Goal: Information Seeking & Learning: Check status

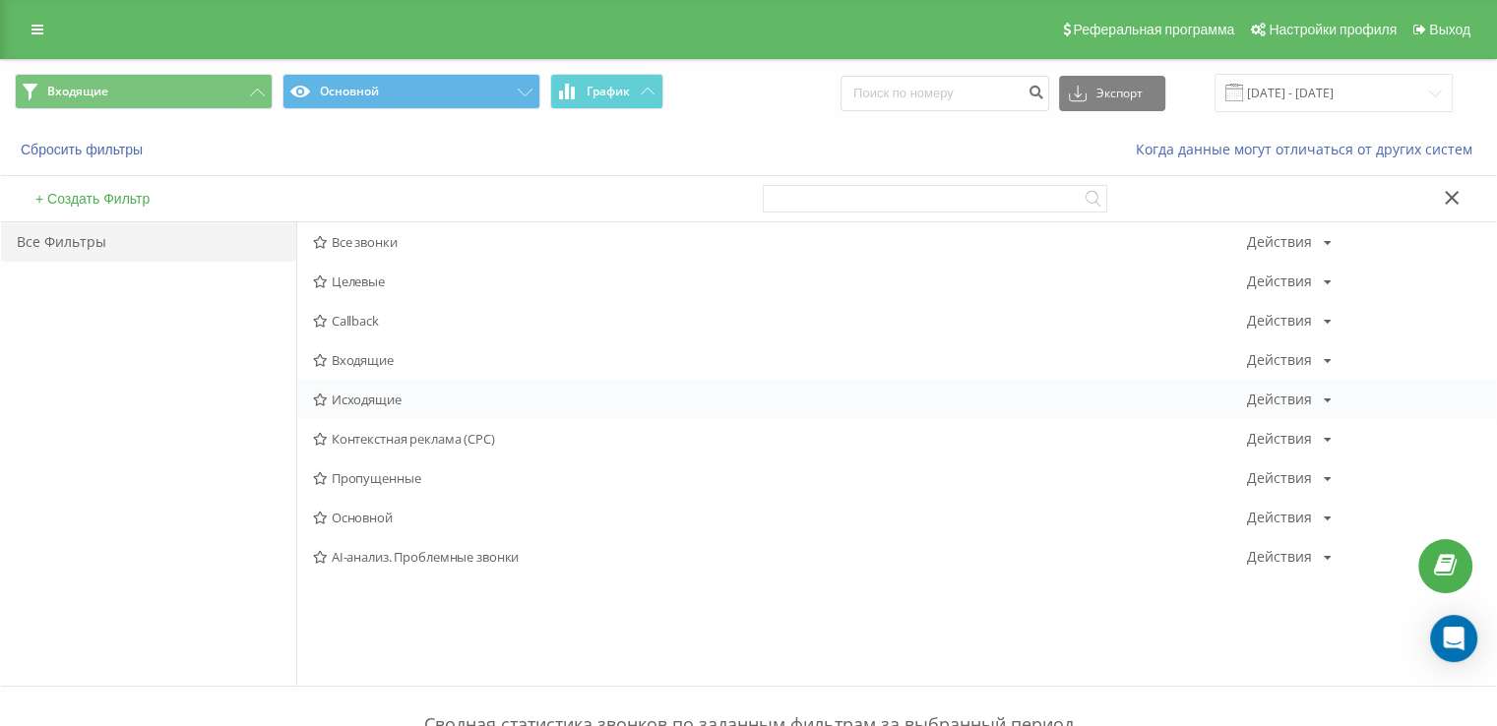
click at [394, 407] on span "Исходящие" at bounding box center [780, 400] width 934 height 14
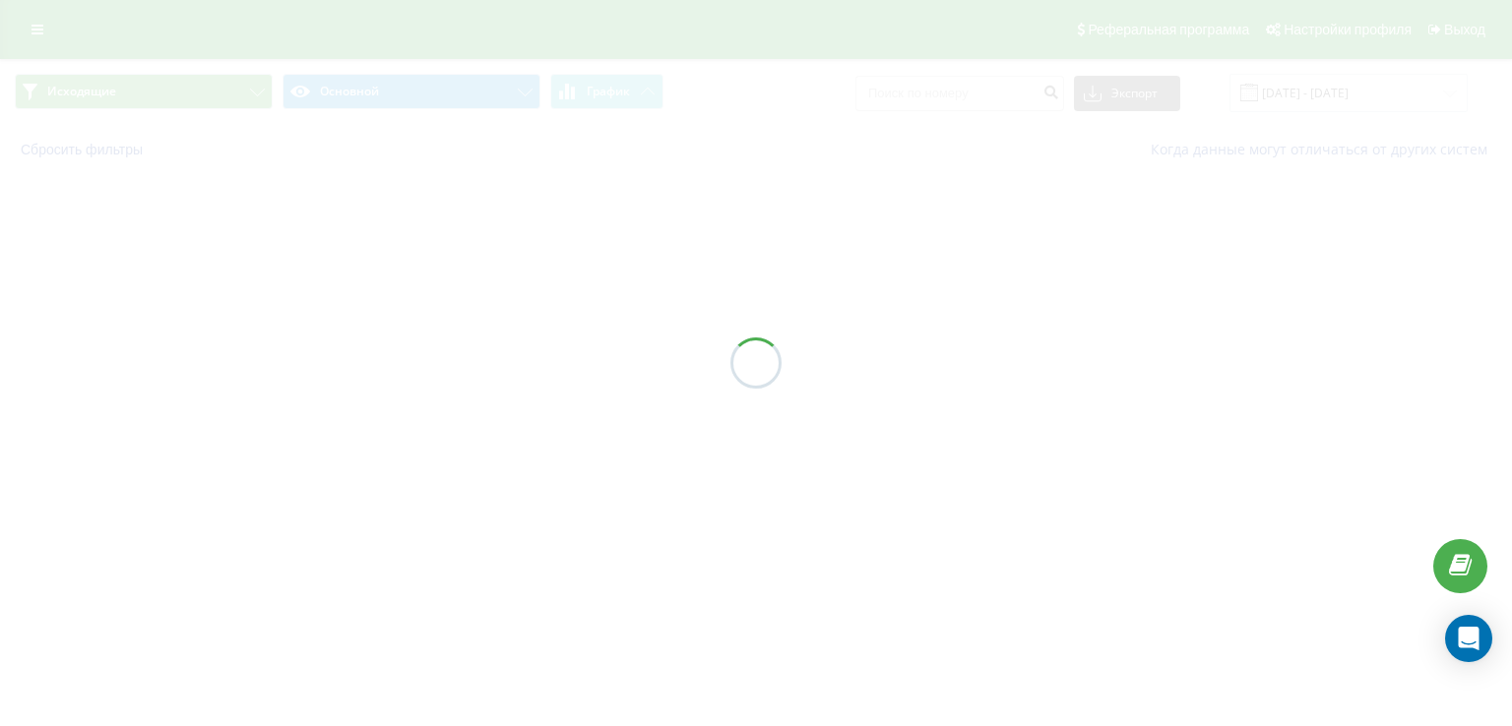
click at [394, 407] on div at bounding box center [756, 363] width 1512 height 726
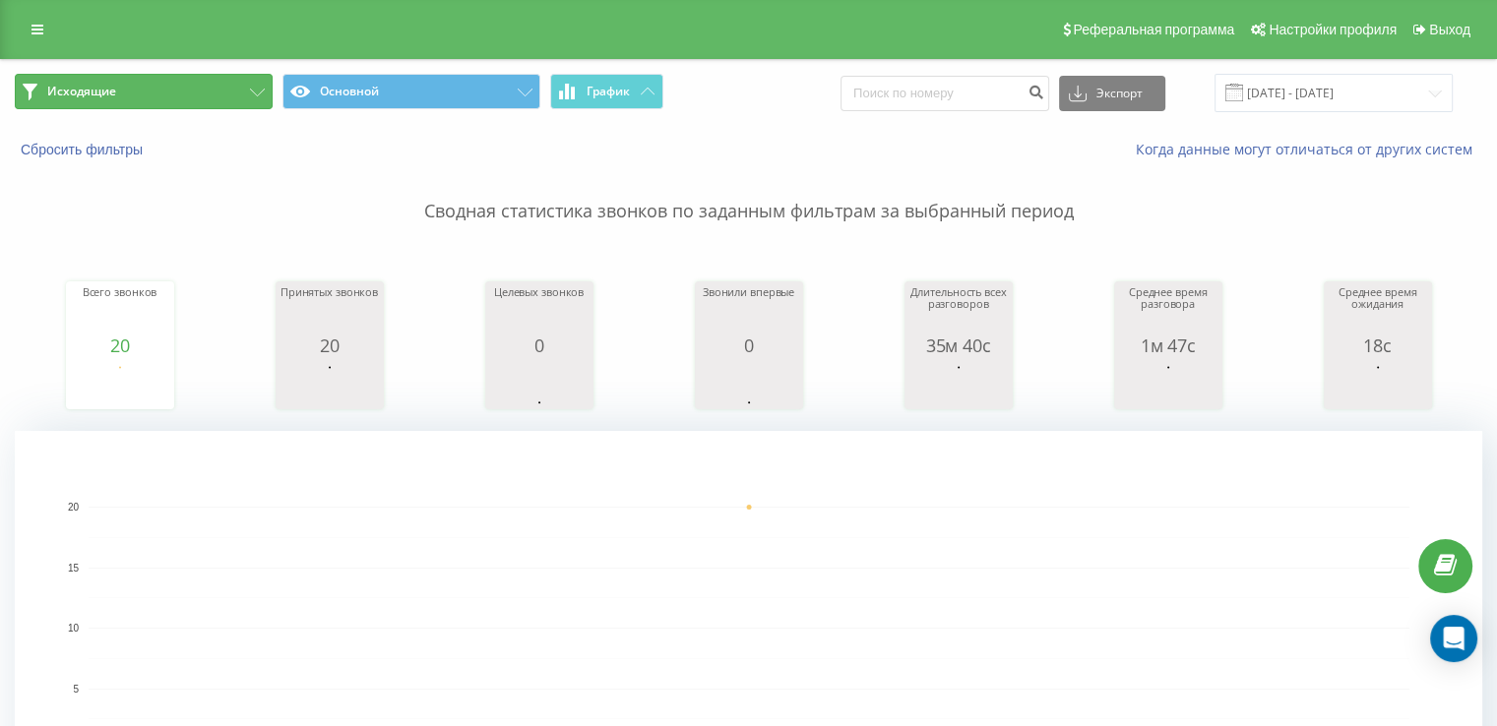
click at [193, 99] on button "Исходящие" at bounding box center [144, 91] width 258 height 35
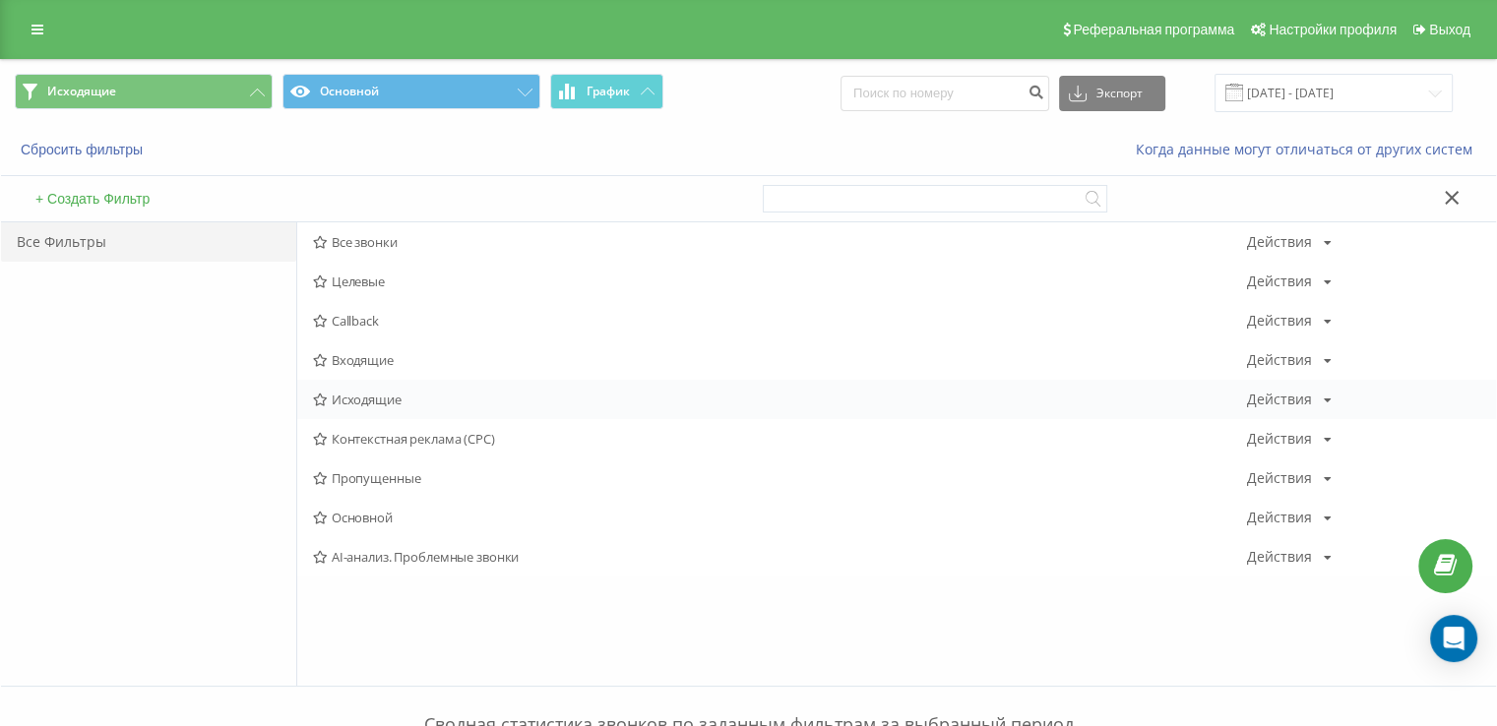
click at [392, 408] on div "Исходящие Действия Редактировать Копировать Удалить По умолчанию Поделиться" at bounding box center [896, 399] width 1199 height 39
click at [391, 405] on span "Исходящие" at bounding box center [780, 400] width 934 height 14
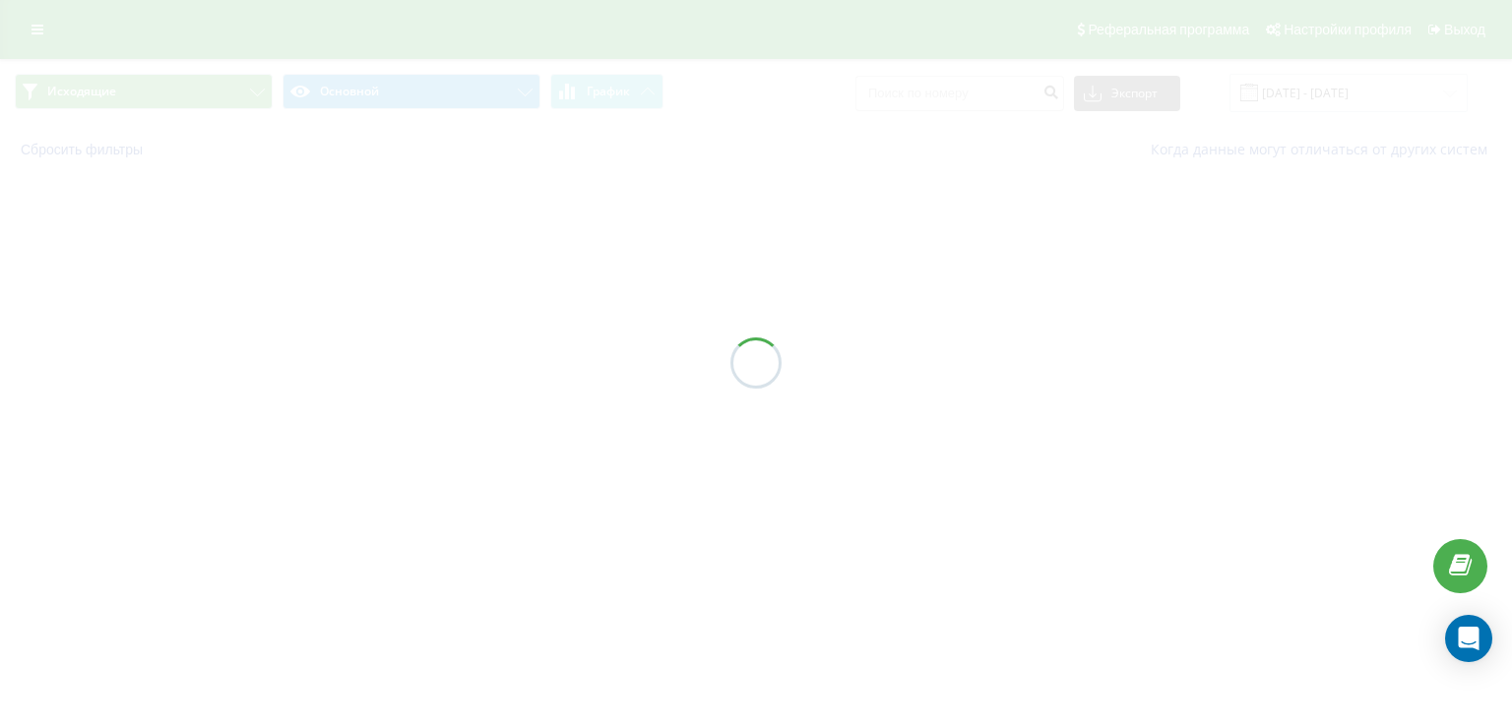
click at [391, 390] on div at bounding box center [756, 363] width 1512 height 726
click at [391, 386] on div at bounding box center [756, 363] width 1512 height 726
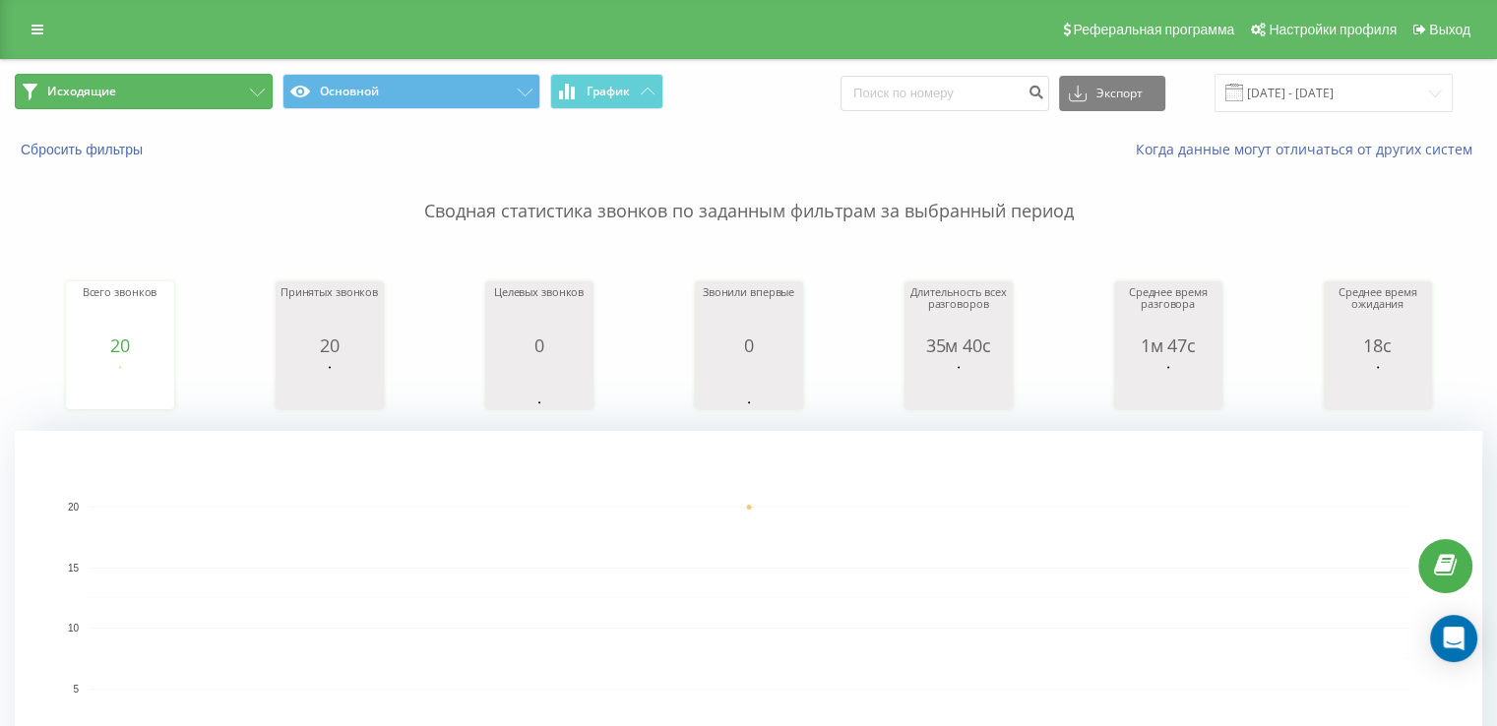
click at [102, 102] on button "Исходящие" at bounding box center [144, 91] width 258 height 35
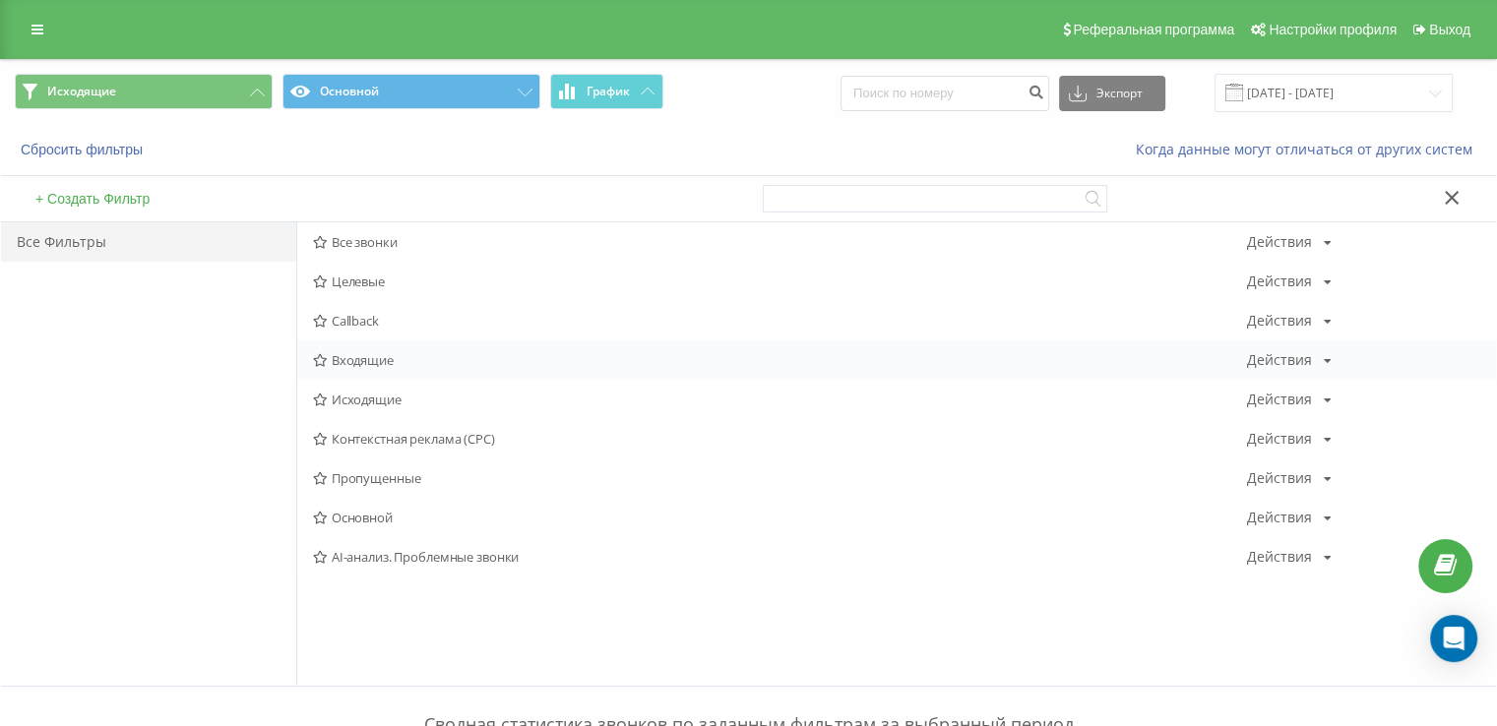
click at [366, 355] on span "Входящие" at bounding box center [780, 360] width 934 height 14
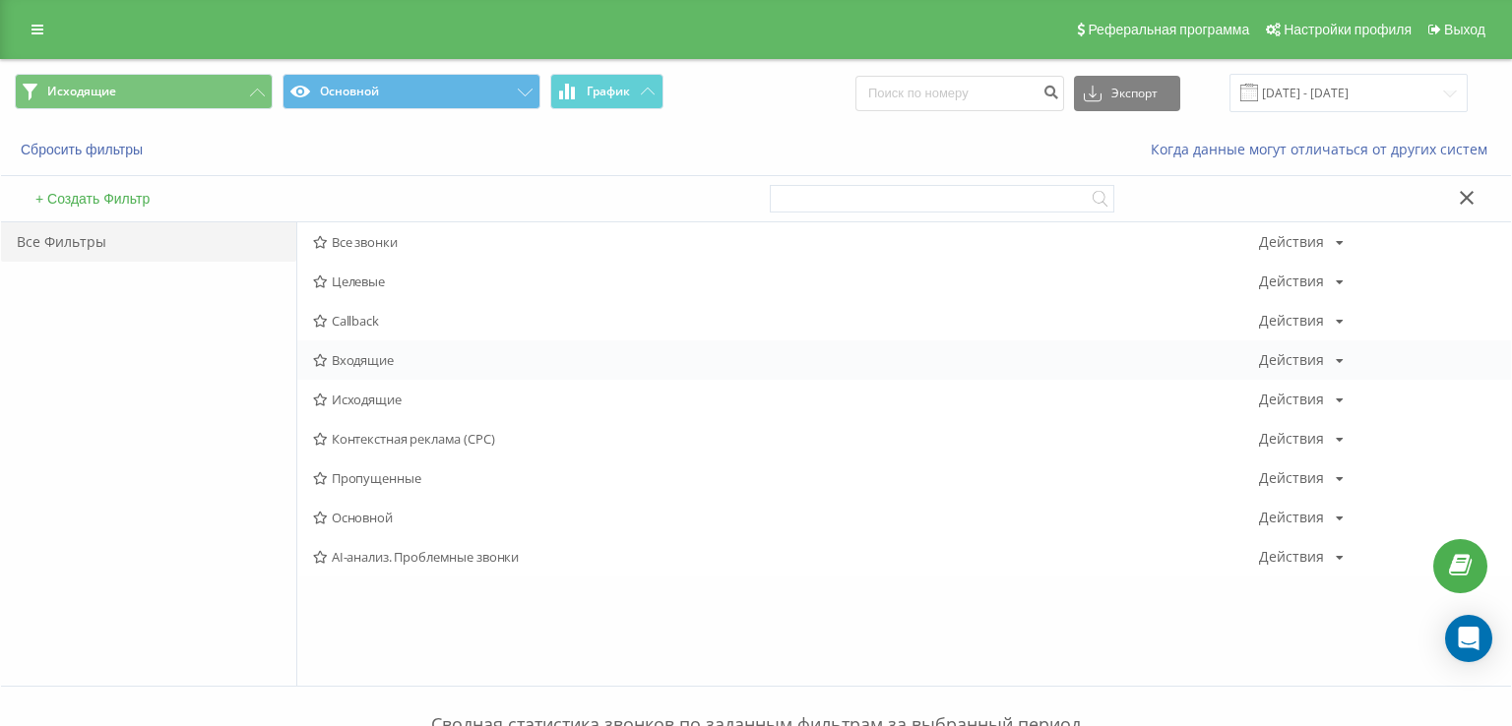
click at [0, 0] on div at bounding box center [0, 0] width 0 height 0
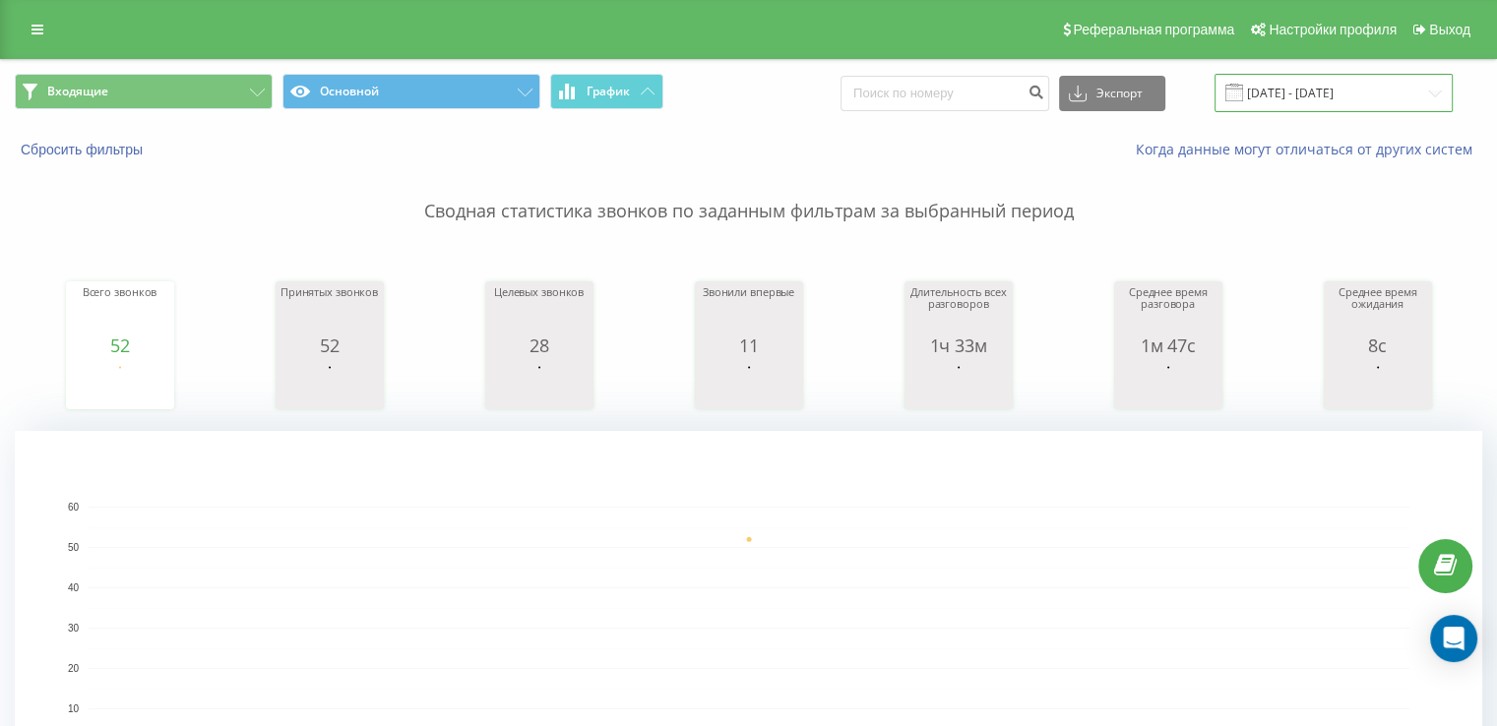
click at [1281, 92] on input "[DATE] - [DATE]" at bounding box center [1334, 93] width 238 height 38
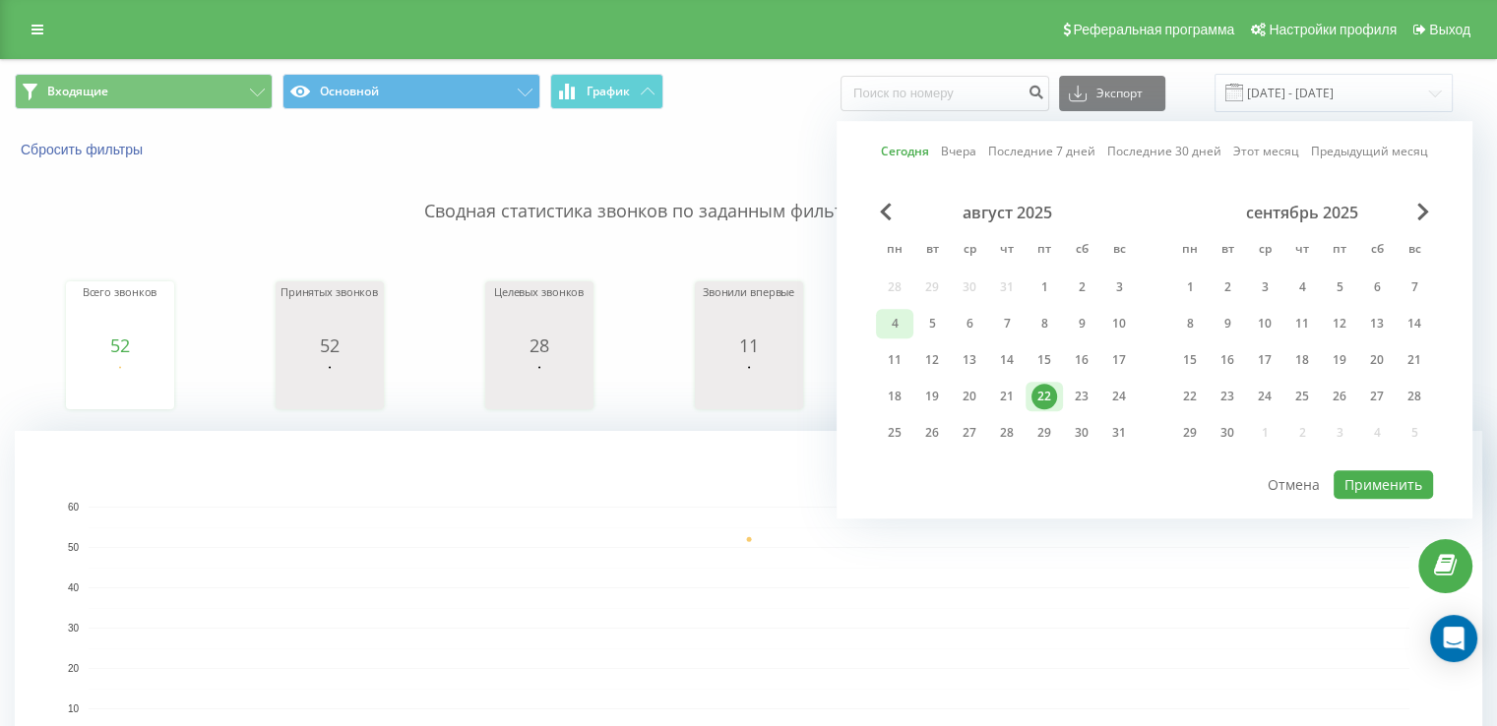
click at [880, 312] on div "4" at bounding box center [894, 324] width 37 height 30
click at [1036, 387] on div "22" at bounding box center [1045, 397] width 26 height 26
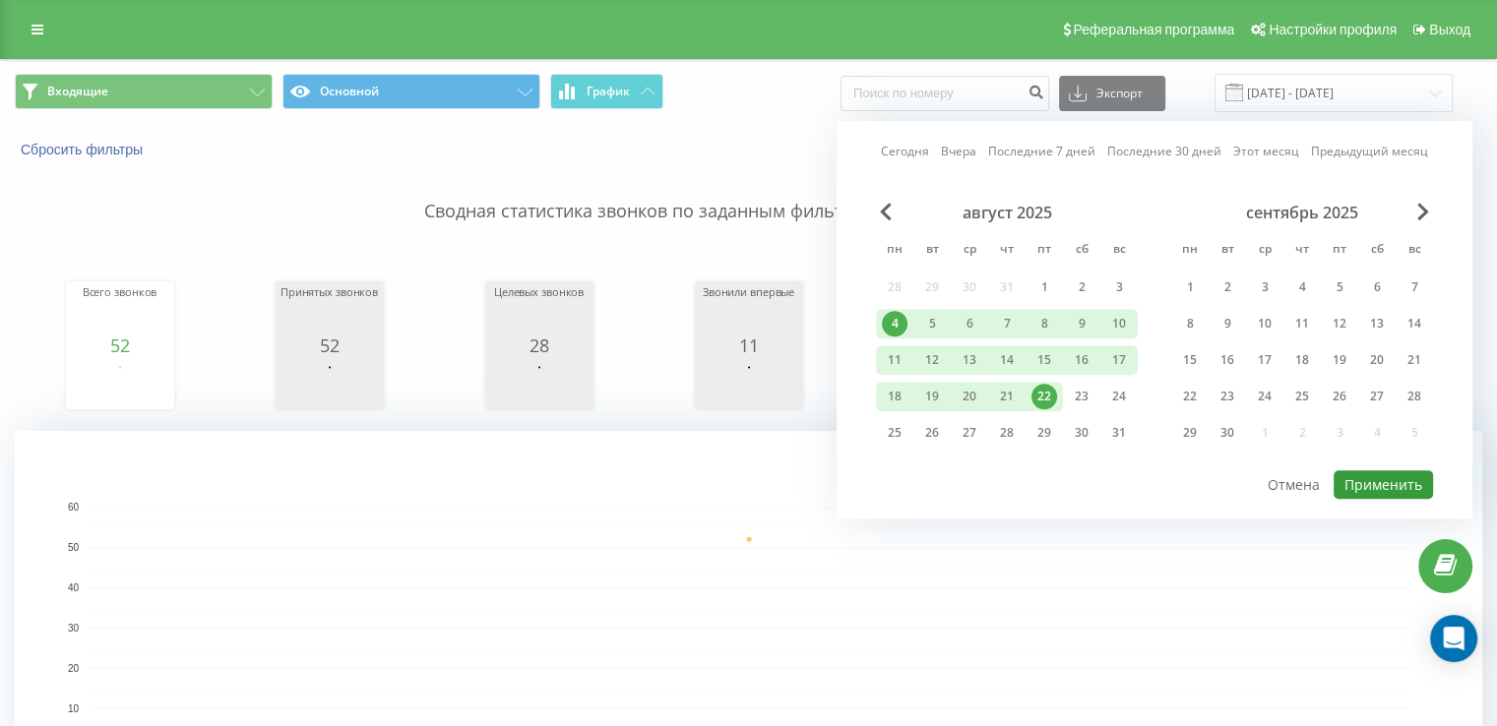
click at [1419, 479] on button "Применить" at bounding box center [1383, 485] width 99 height 29
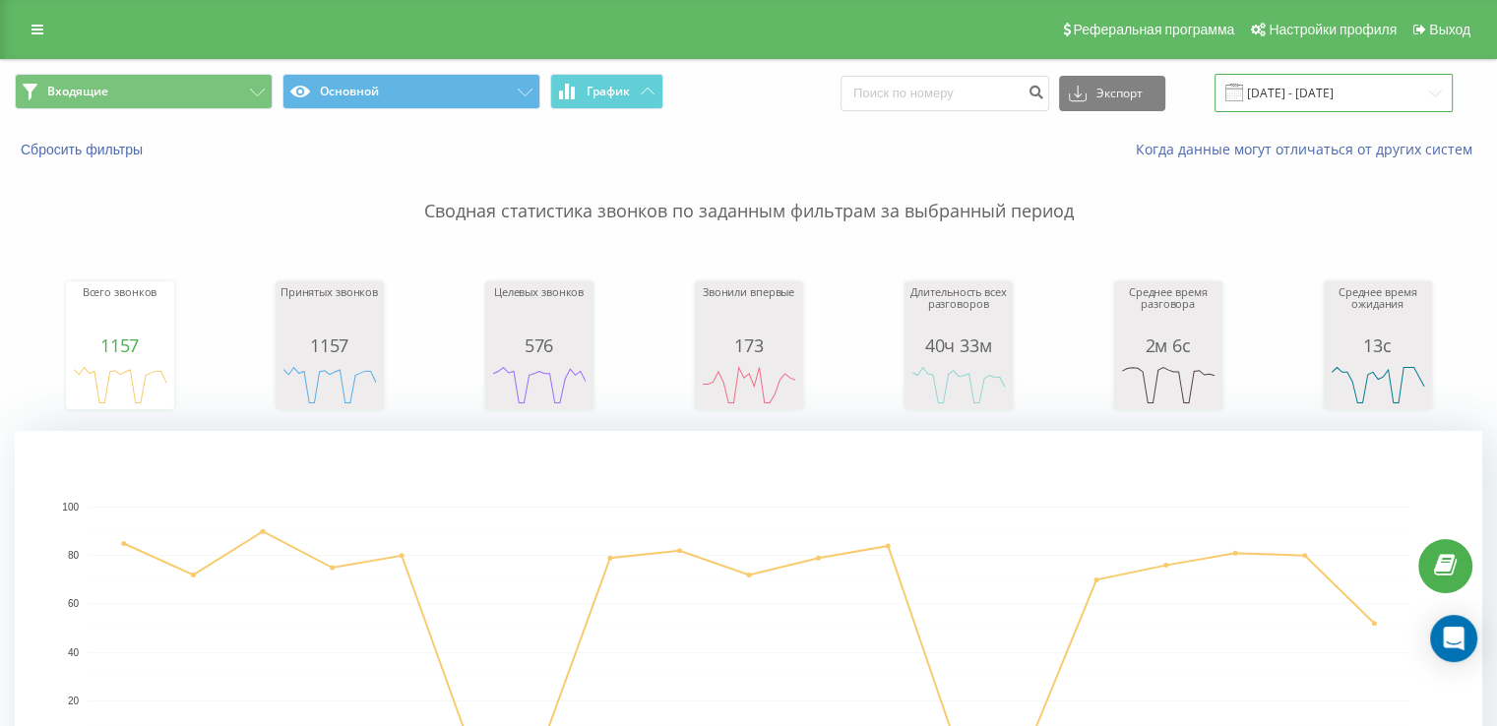
drag, startPoint x: 1286, startPoint y: 95, endPoint x: 1269, endPoint y: 104, distance: 18.9
click at [1287, 95] on input "[DATE] - [DATE]" at bounding box center [1334, 93] width 238 height 38
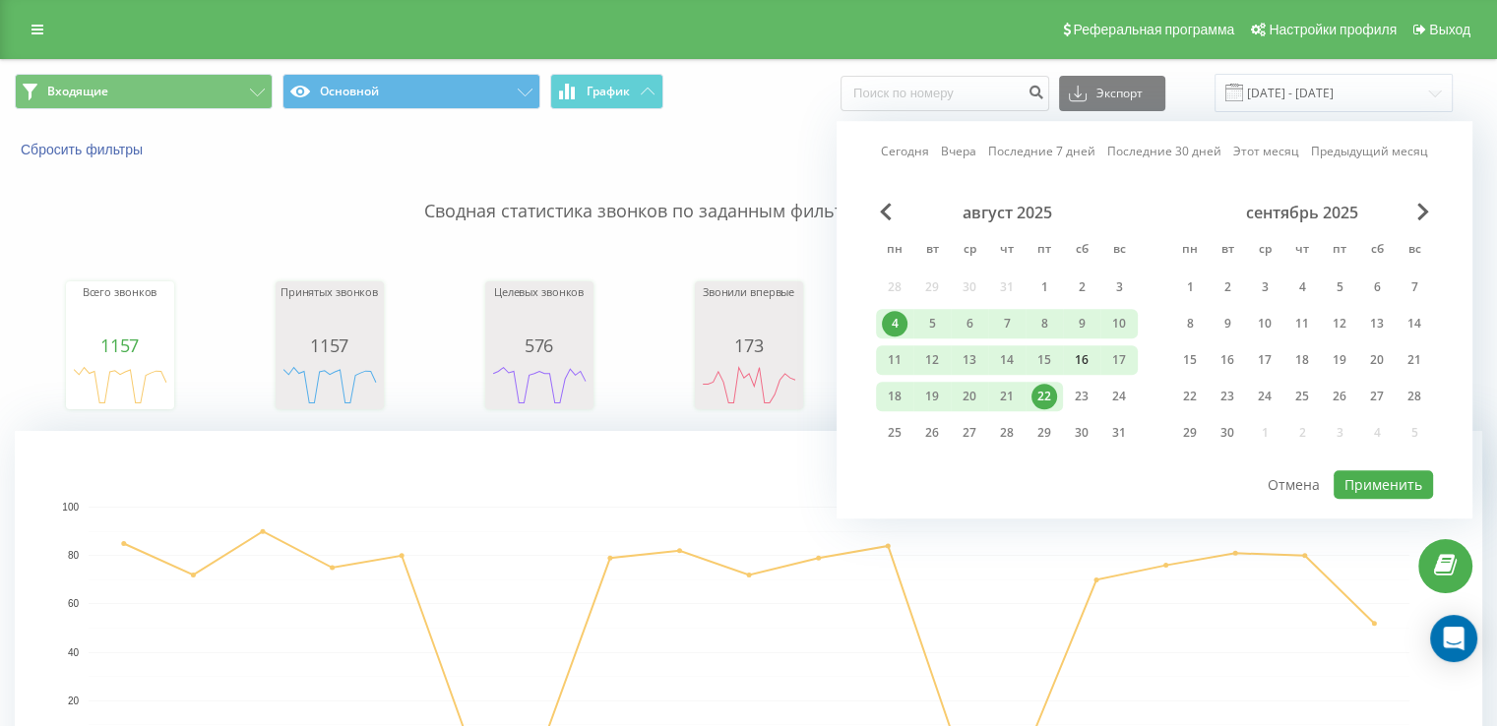
drag, startPoint x: 1040, startPoint y: 395, endPoint x: 1091, endPoint y: 370, distance: 56.8
click at [1040, 394] on div "22" at bounding box center [1045, 397] width 26 height 26
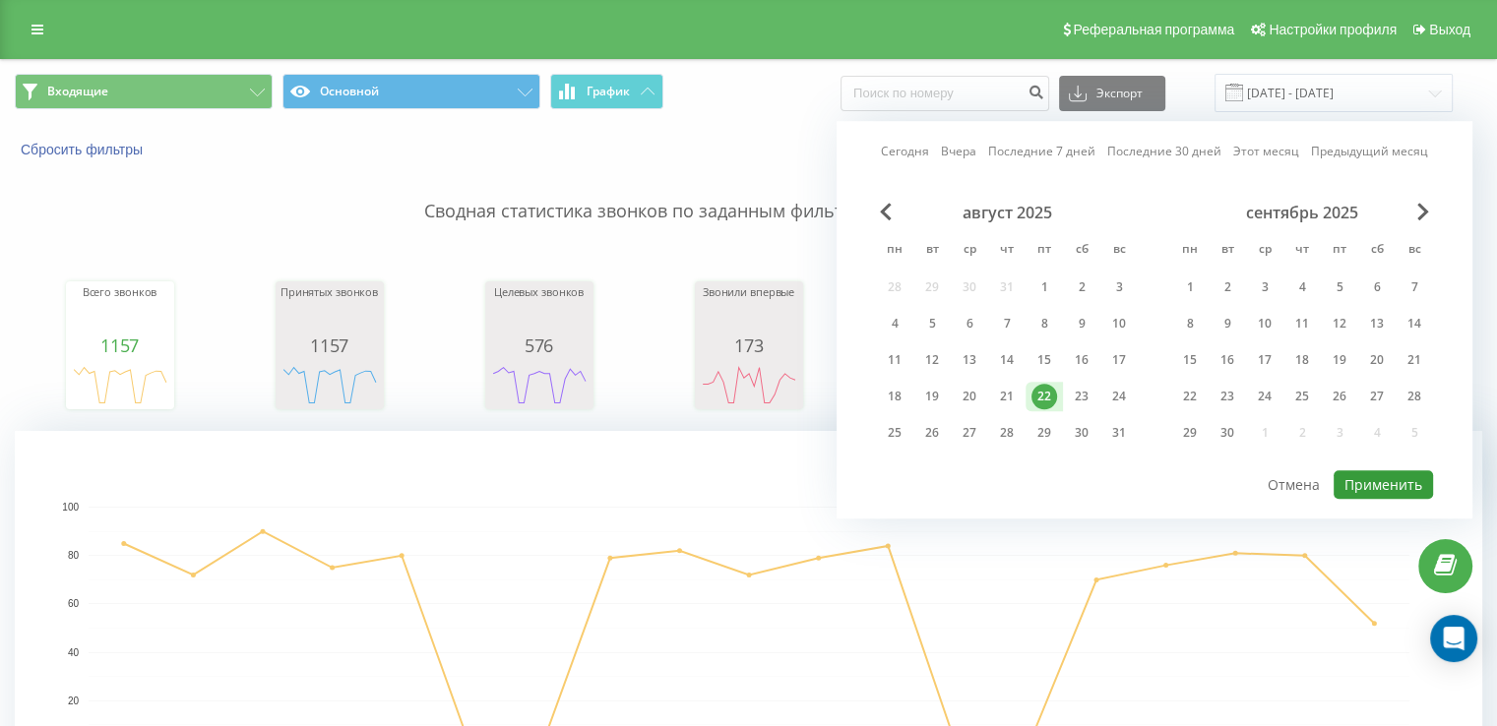
drag, startPoint x: 1425, startPoint y: 473, endPoint x: 1412, endPoint y: 476, distance: 14.3
click at [1425, 473] on button "Применить" at bounding box center [1383, 485] width 99 height 29
type input "[DATE] - [DATE]"
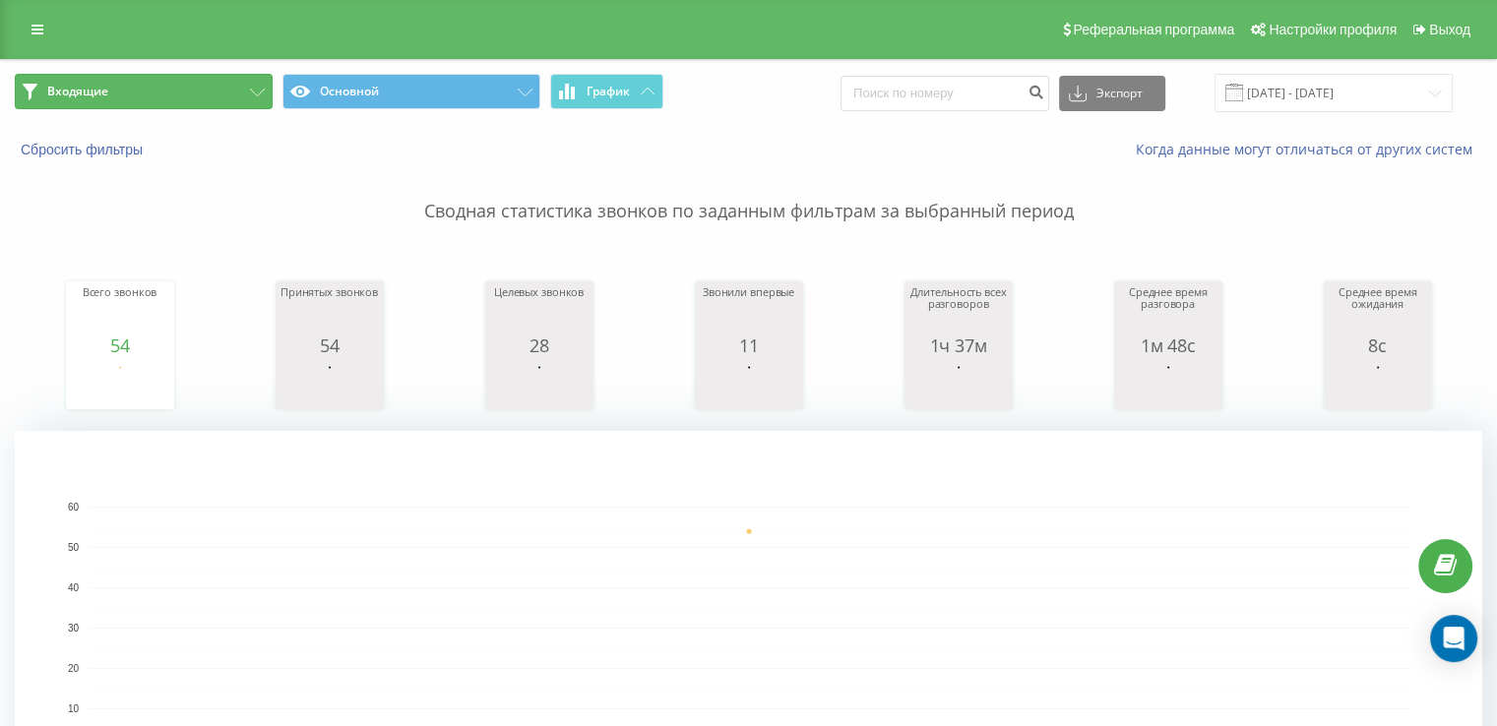
click at [213, 92] on button "Входящие" at bounding box center [144, 91] width 258 height 35
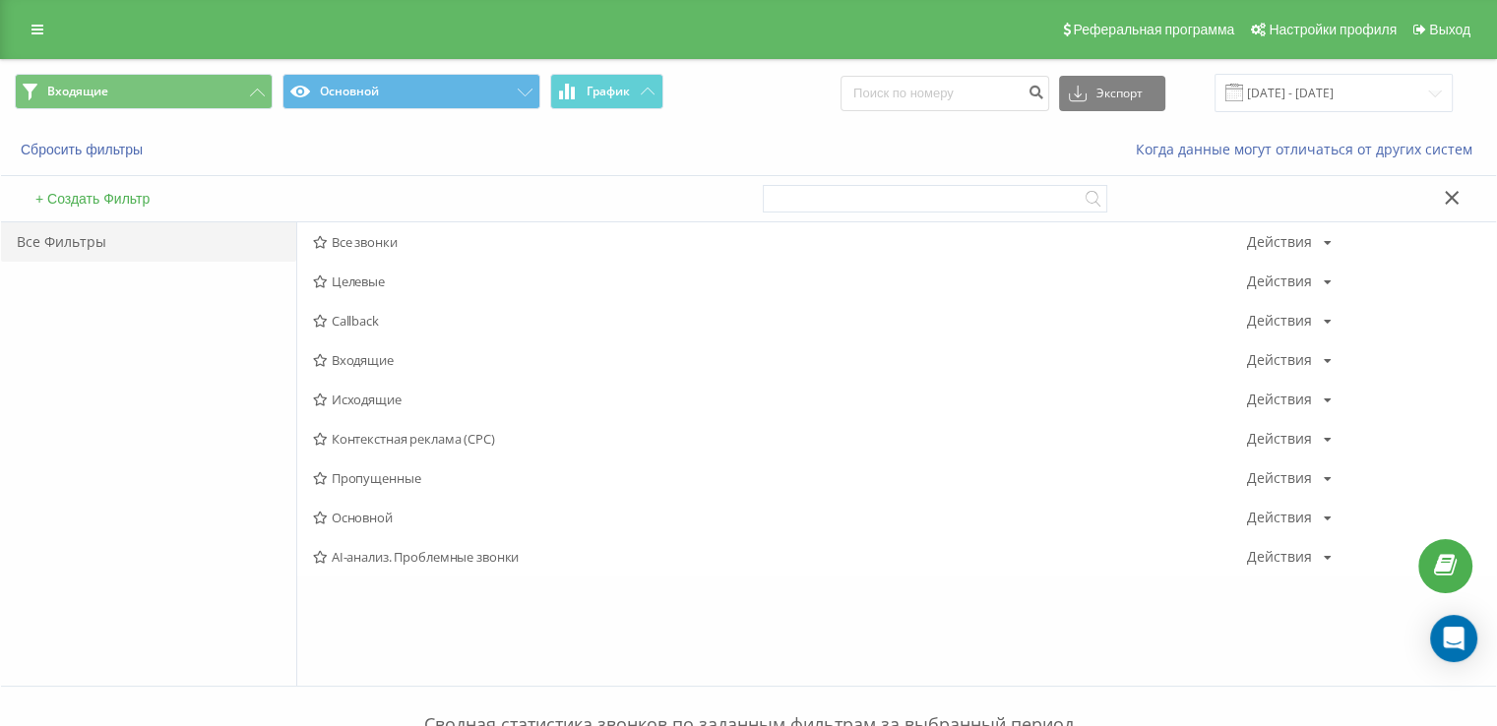
click at [437, 394] on span "Исходящие" at bounding box center [780, 400] width 934 height 14
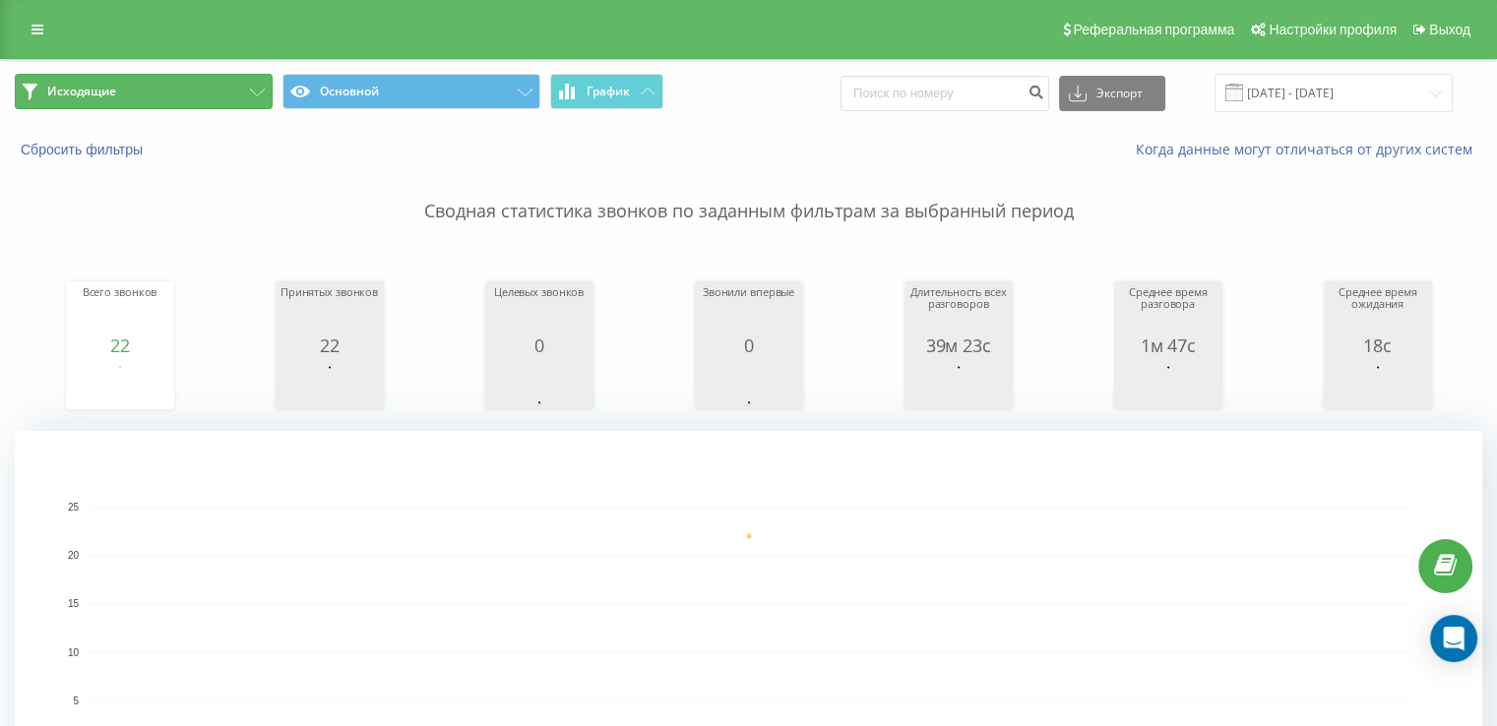
click at [129, 82] on button "Исходящие" at bounding box center [144, 91] width 258 height 35
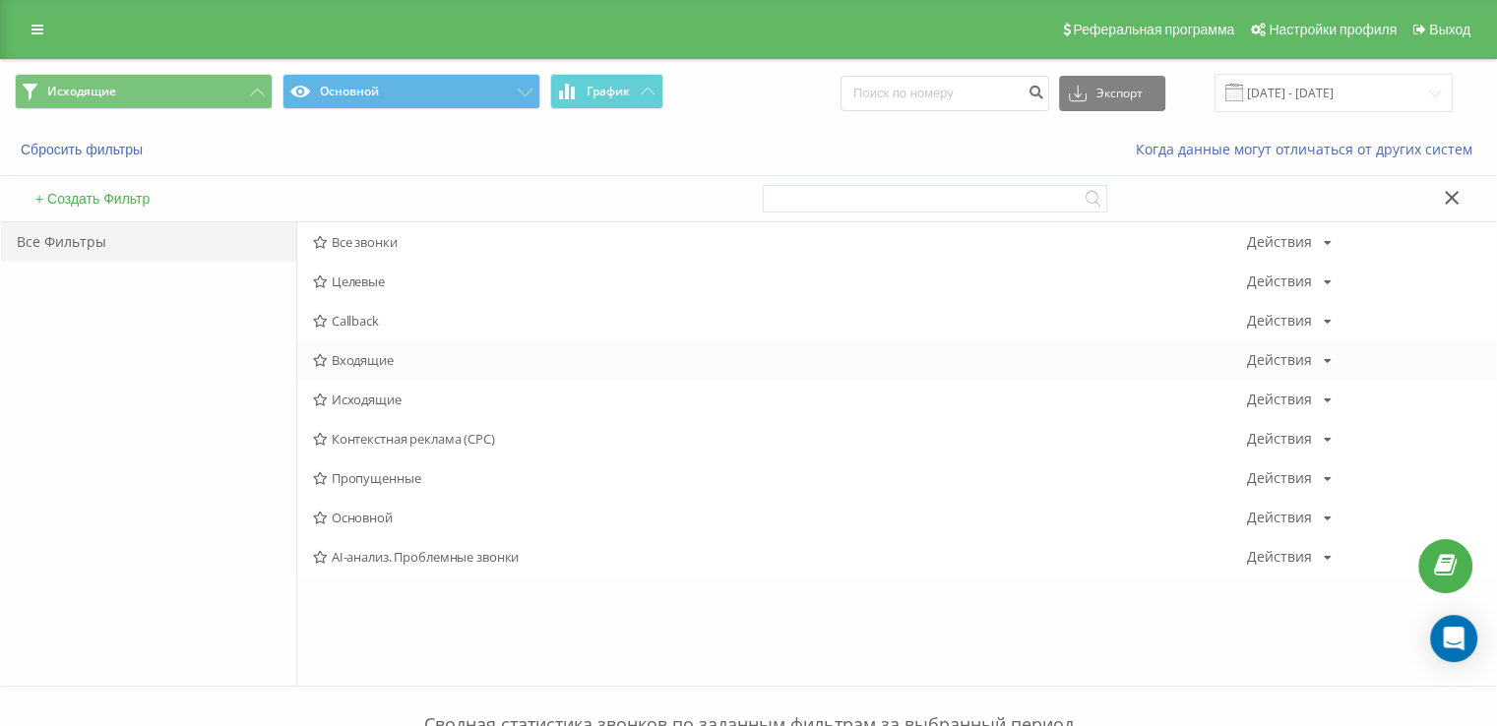
click at [398, 371] on div "Входящие Действия Редактировать Копировать Удалить По умолчанию Поделиться" at bounding box center [896, 360] width 1199 height 39
click at [389, 396] on span "Исходящие" at bounding box center [780, 400] width 934 height 14
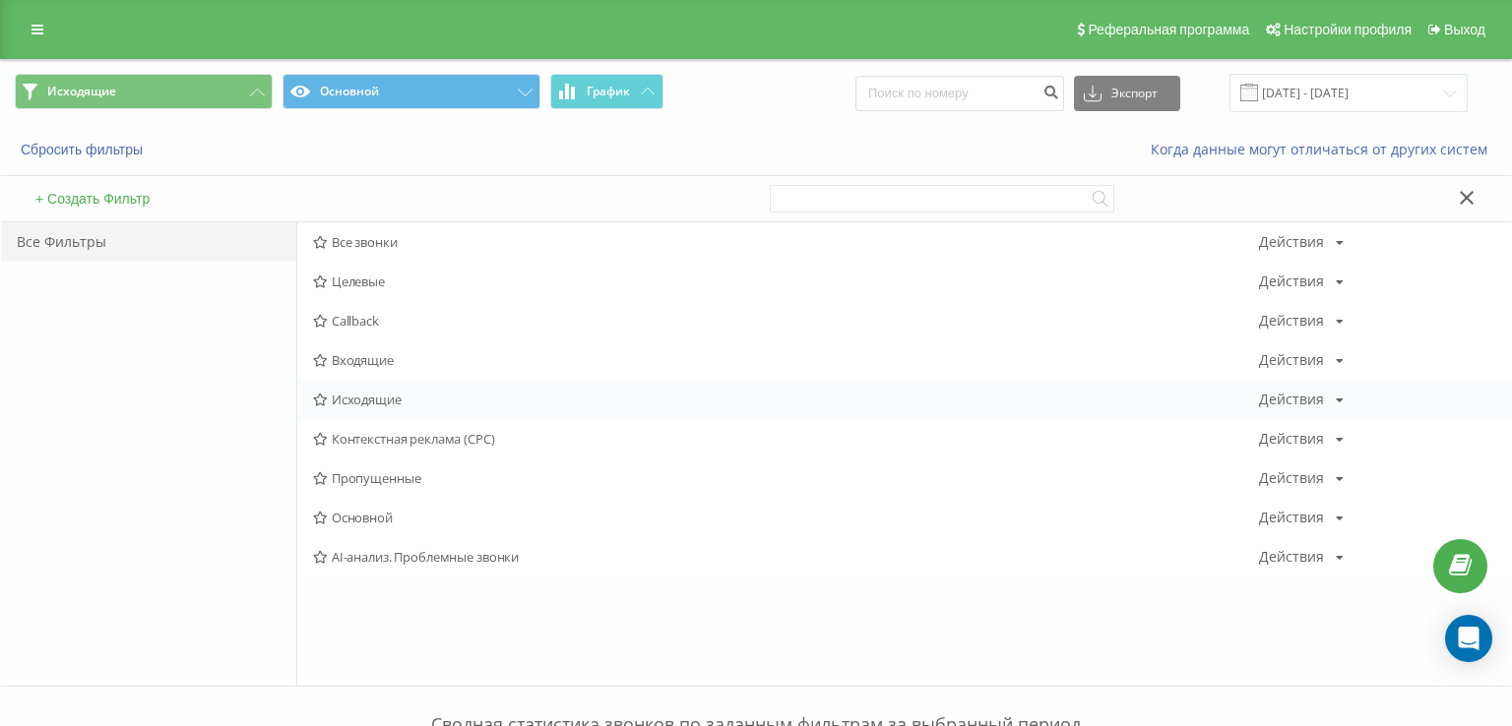
click at [0, 0] on div at bounding box center [0, 0] width 0 height 0
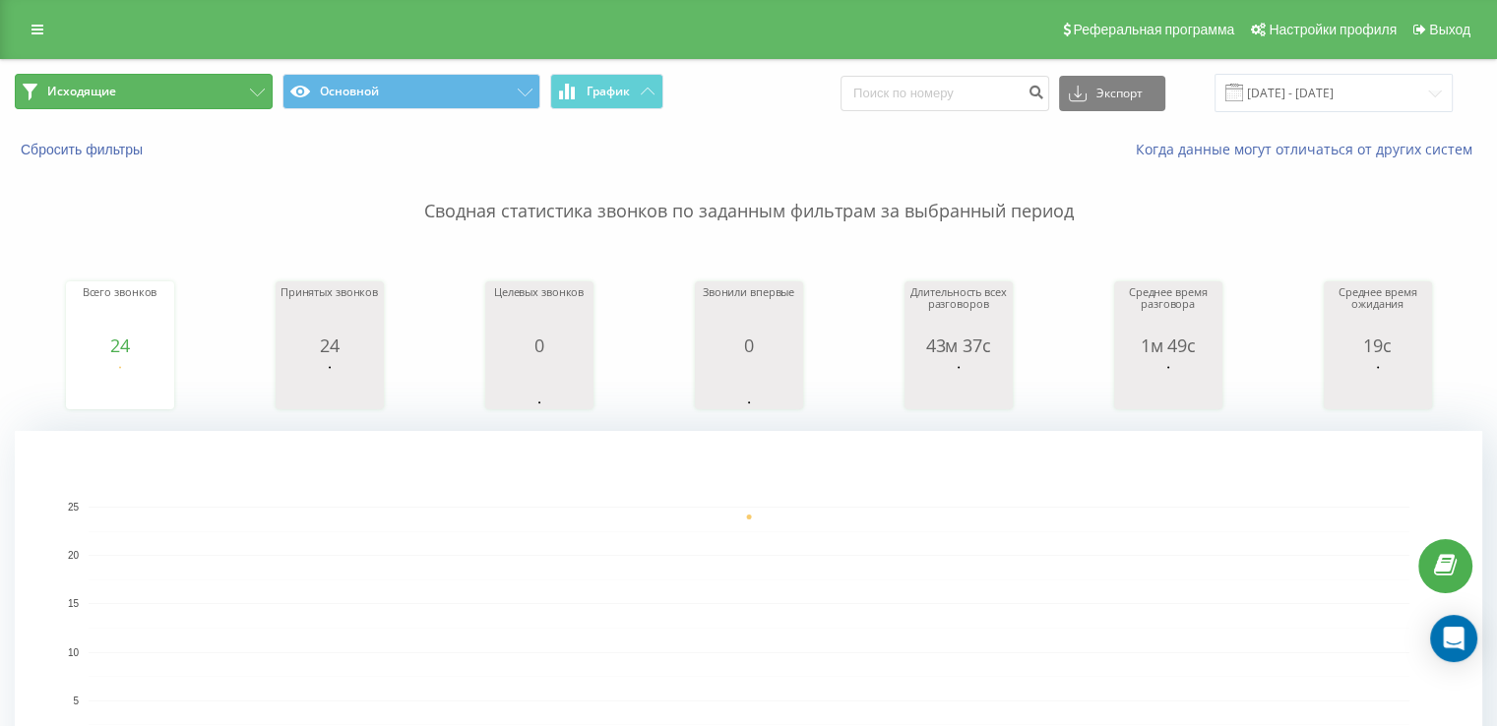
click at [201, 99] on button "Исходящие" at bounding box center [144, 91] width 258 height 35
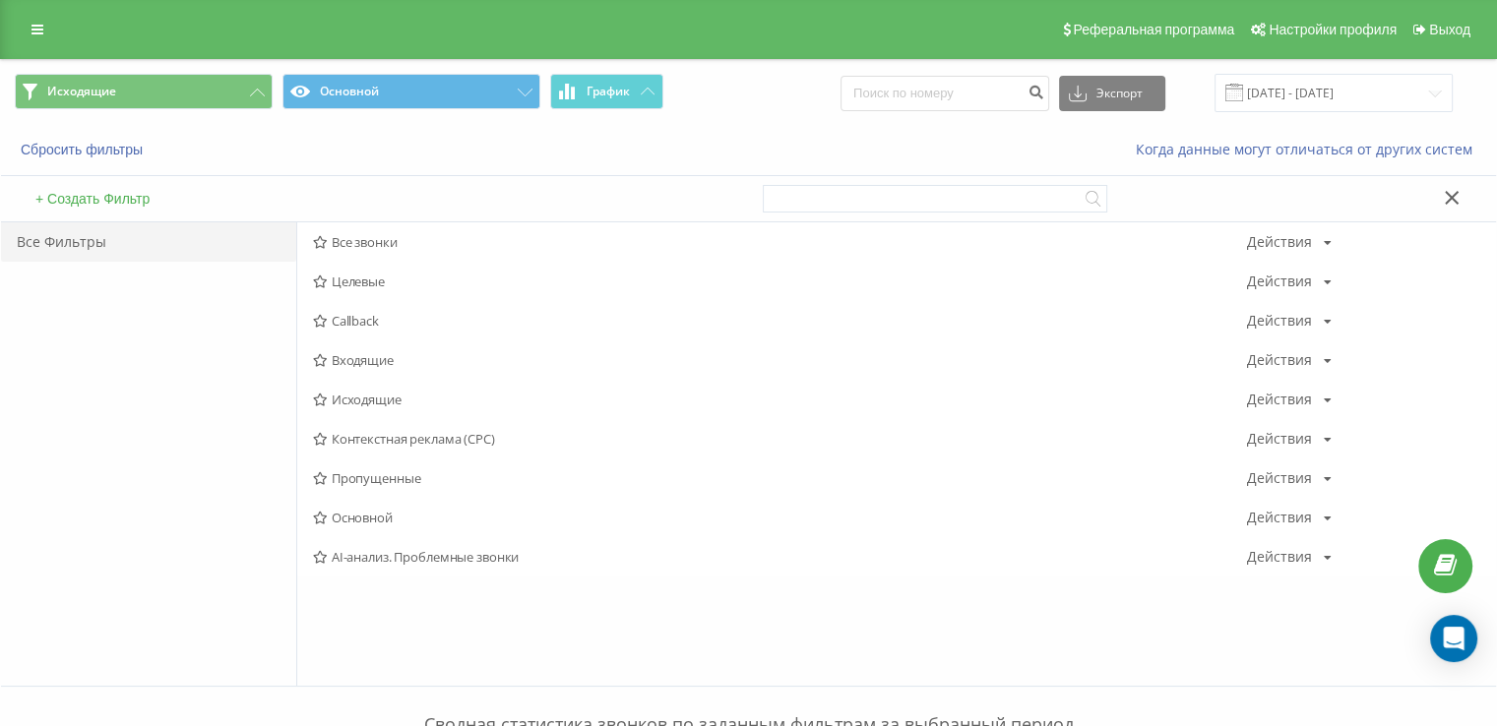
click at [374, 357] on span "Входящие" at bounding box center [780, 360] width 934 height 14
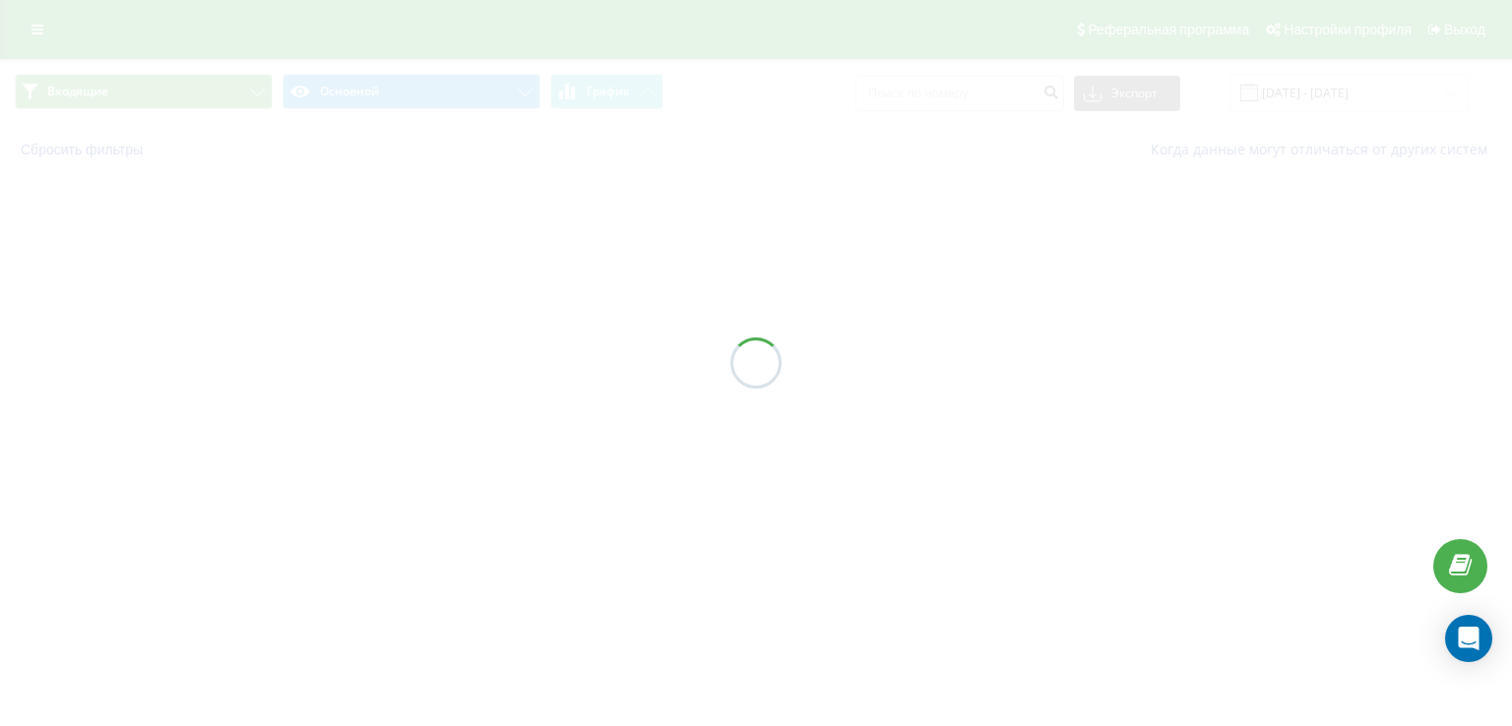
click at [376, 357] on div at bounding box center [756, 363] width 1512 height 726
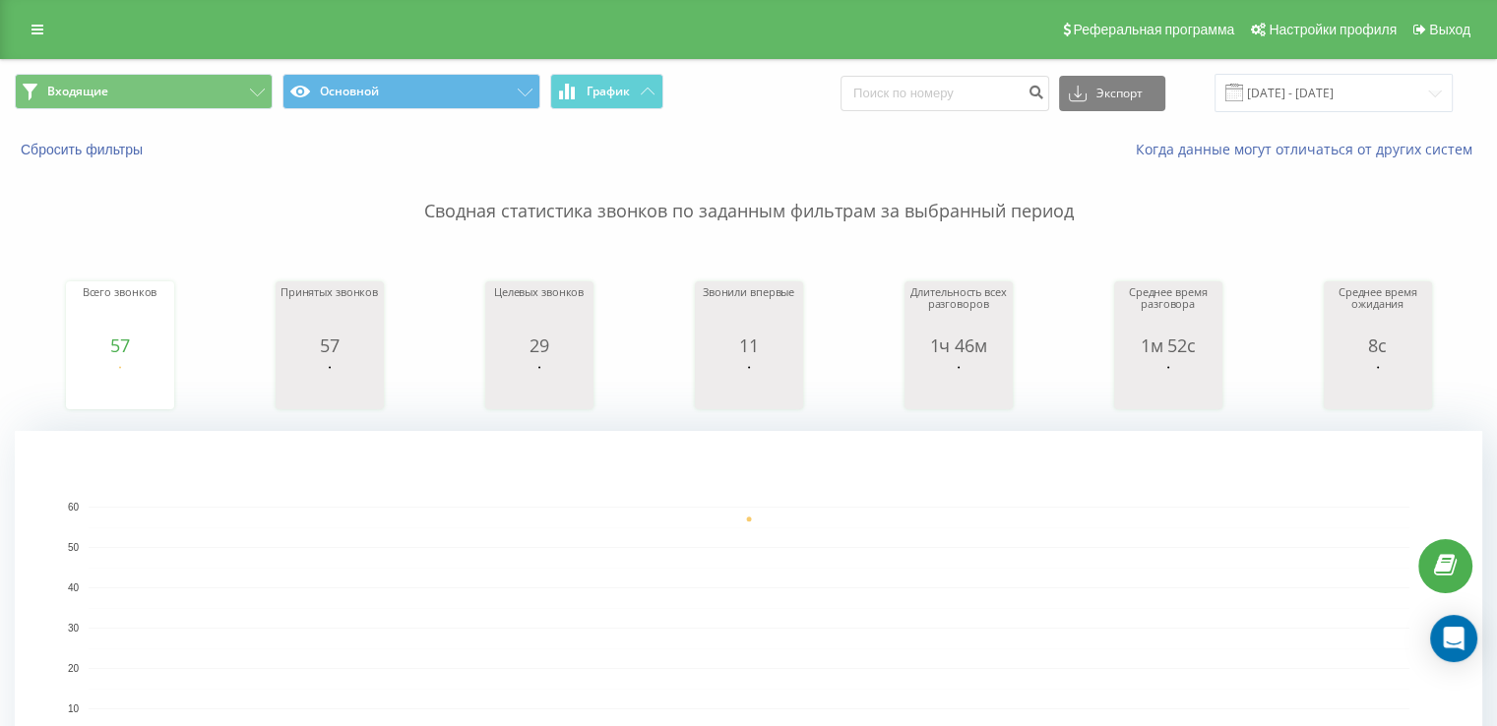
drag, startPoint x: 12, startPoint y: 321, endPoint x: 22, endPoint y: 43, distance: 277.8
click at [118, 97] on button "Входящие" at bounding box center [144, 91] width 258 height 35
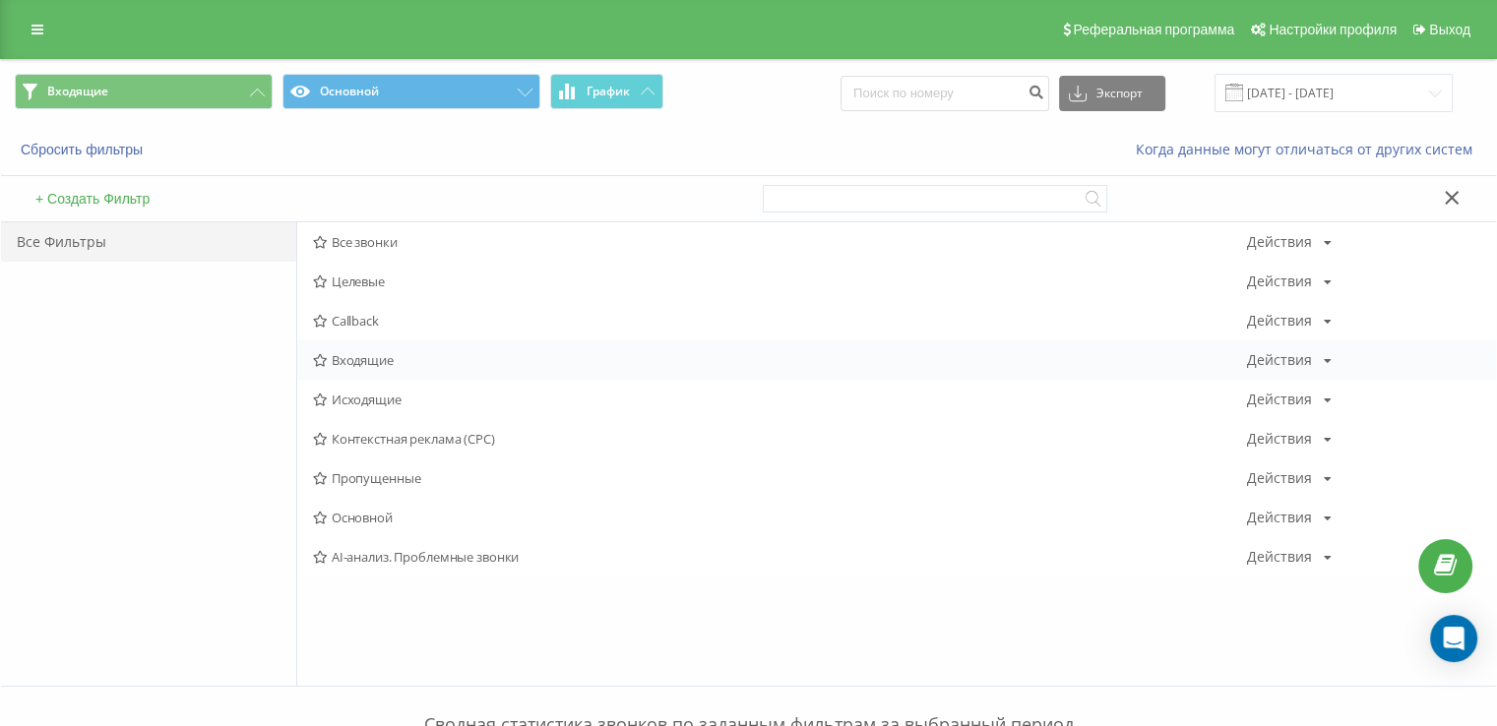
click at [374, 367] on div "Входящие Действия Редактировать Копировать Удалить По умолчанию Поделиться" at bounding box center [896, 360] width 1199 height 39
click at [374, 366] on span "Входящие" at bounding box center [780, 360] width 934 height 14
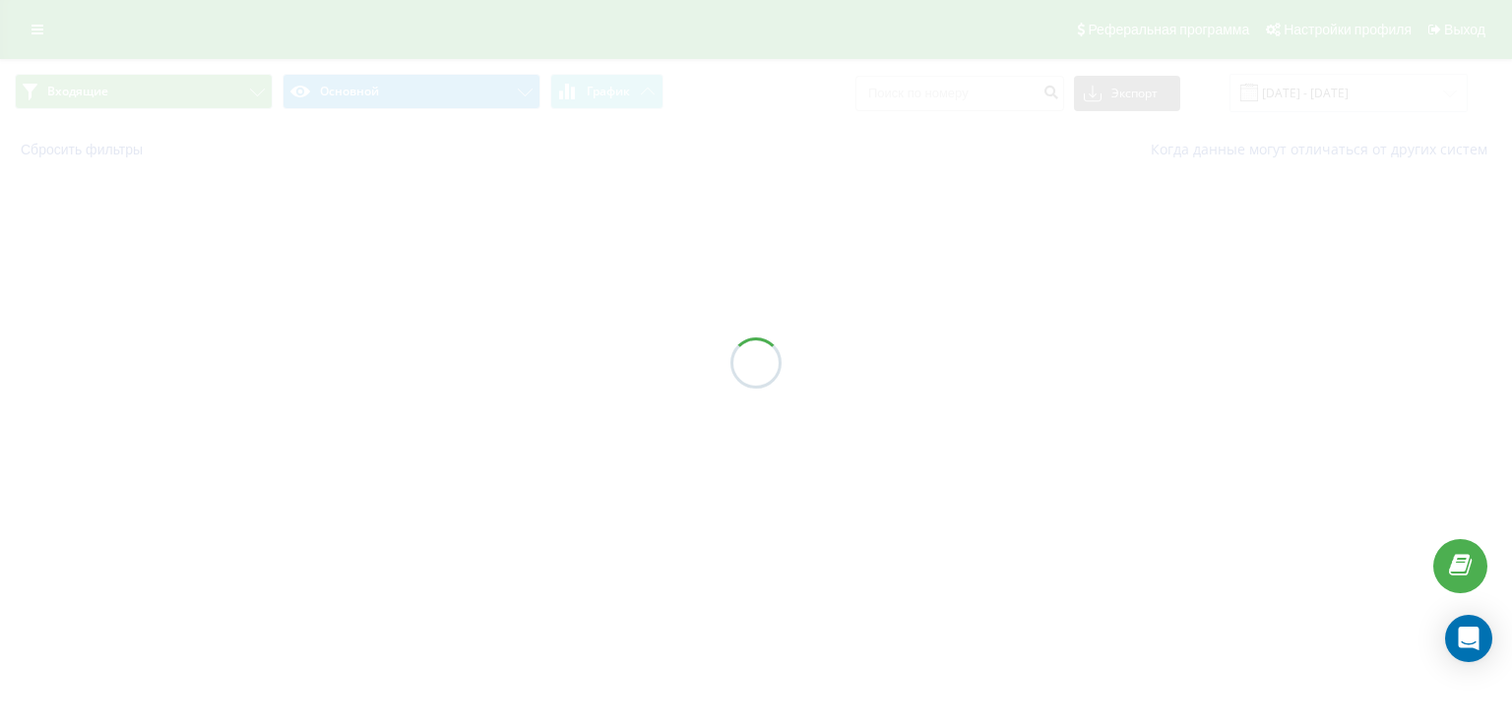
click at [379, 354] on div at bounding box center [756, 363] width 1512 height 726
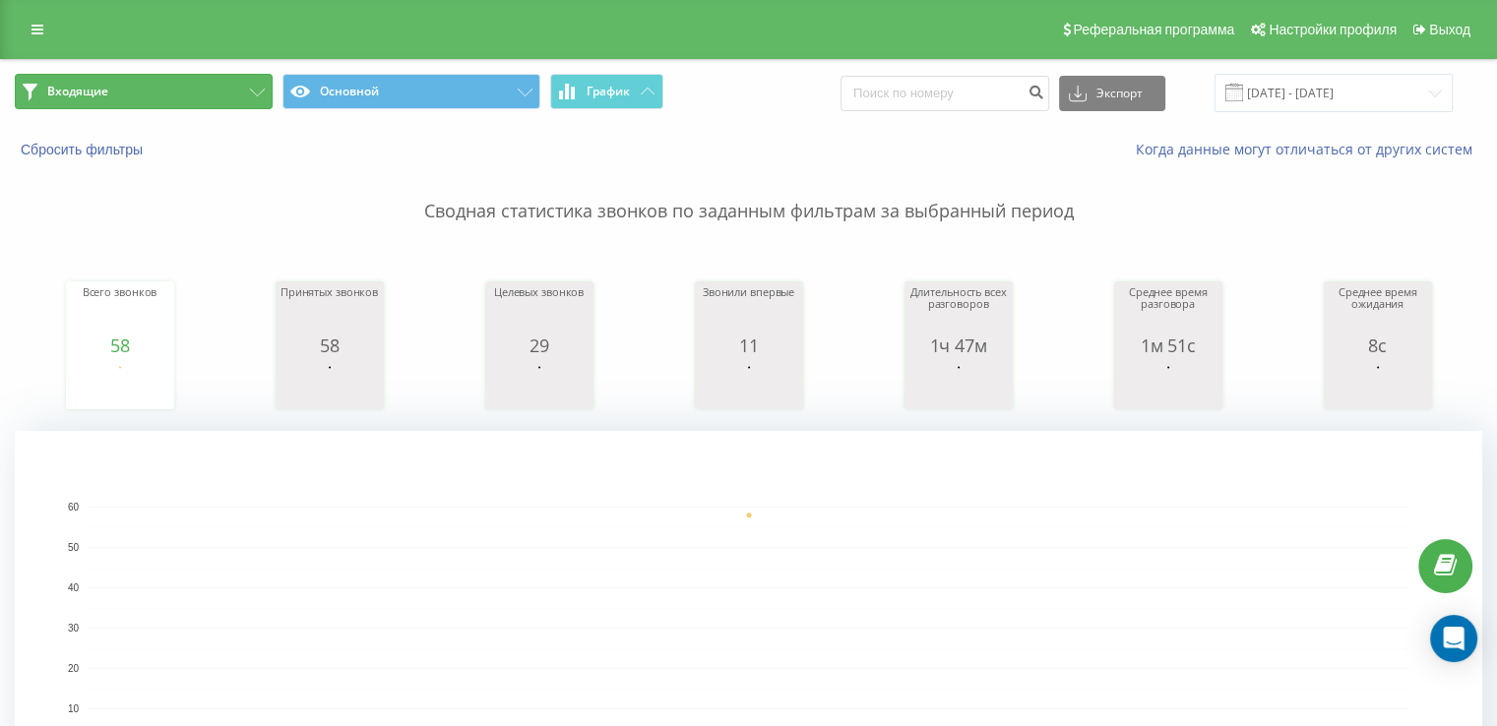
click at [125, 95] on button "Входящие" at bounding box center [144, 91] width 258 height 35
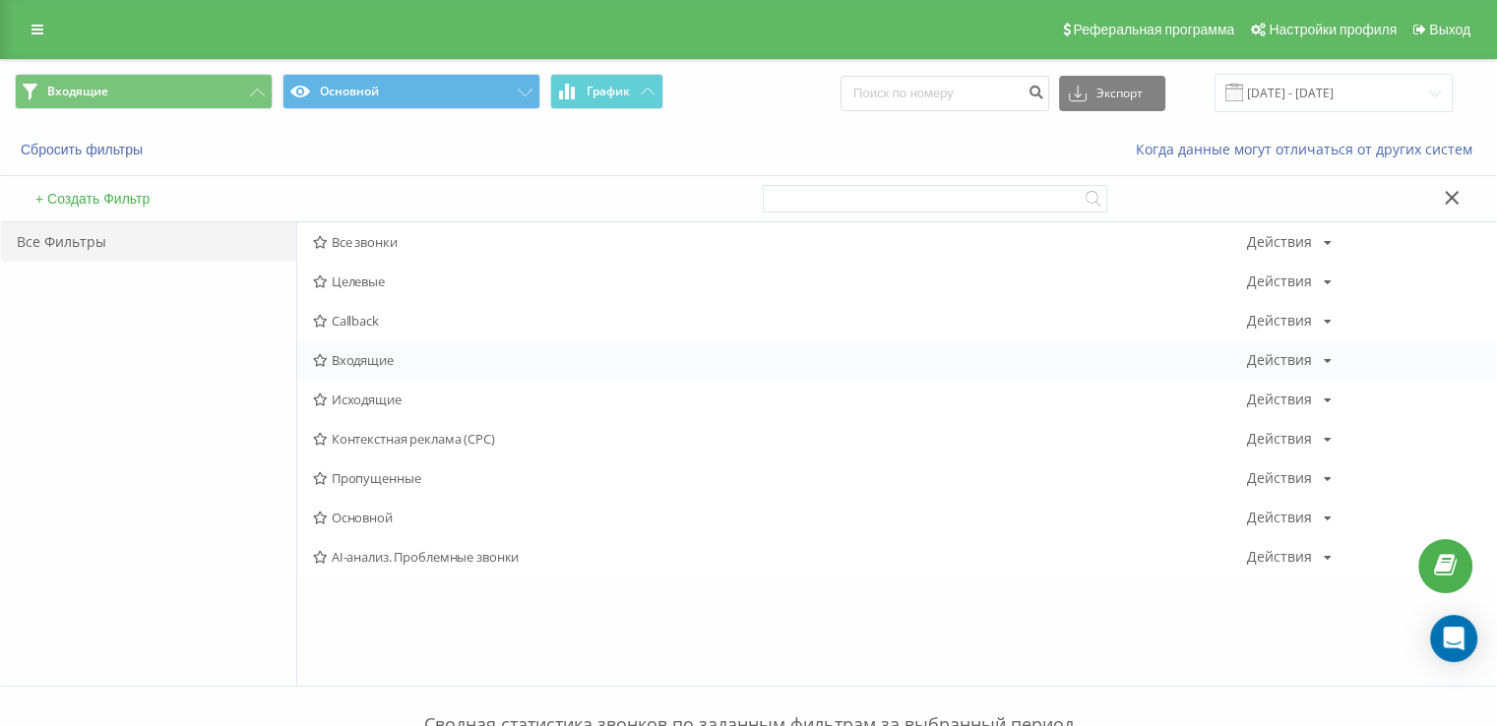
click at [425, 359] on span "Входящие" at bounding box center [780, 360] width 934 height 14
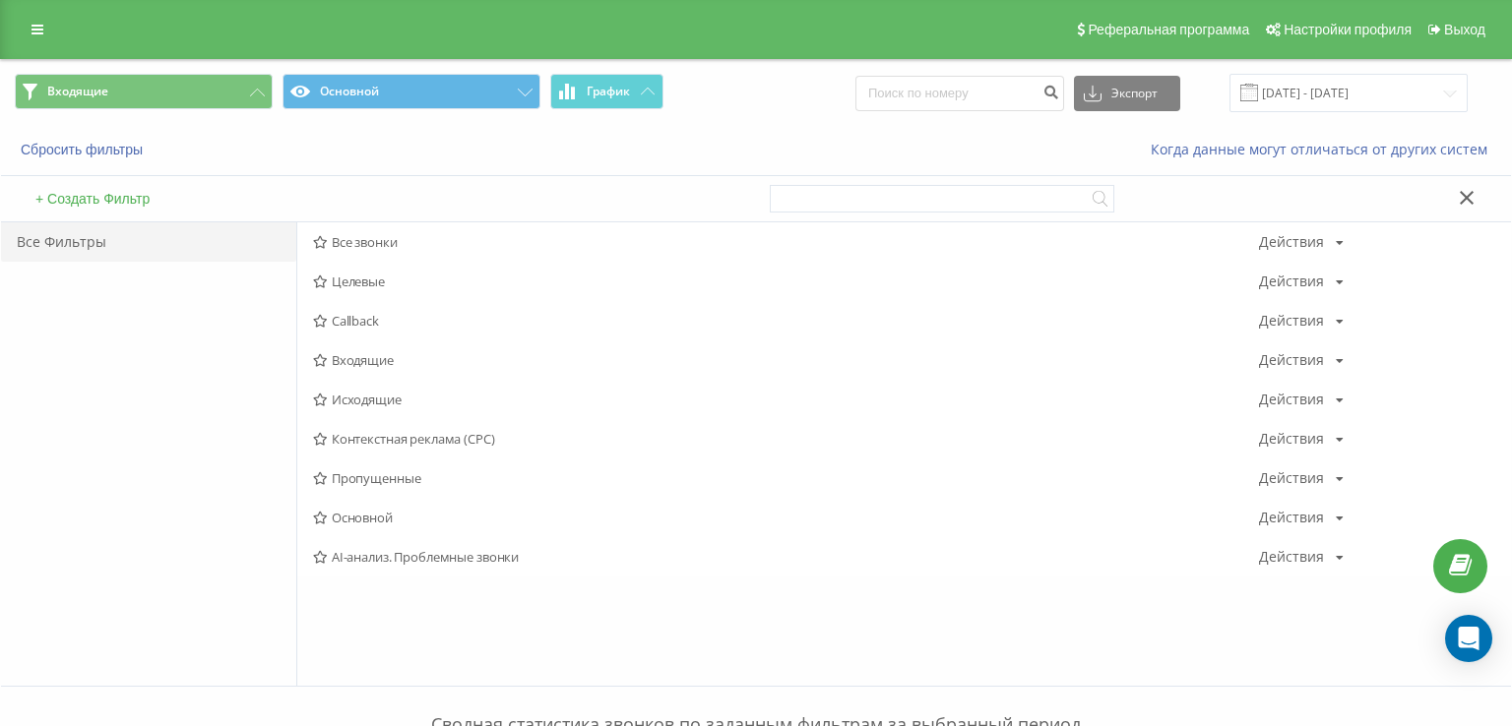
click at [0, 0] on div at bounding box center [0, 0] width 0 height 0
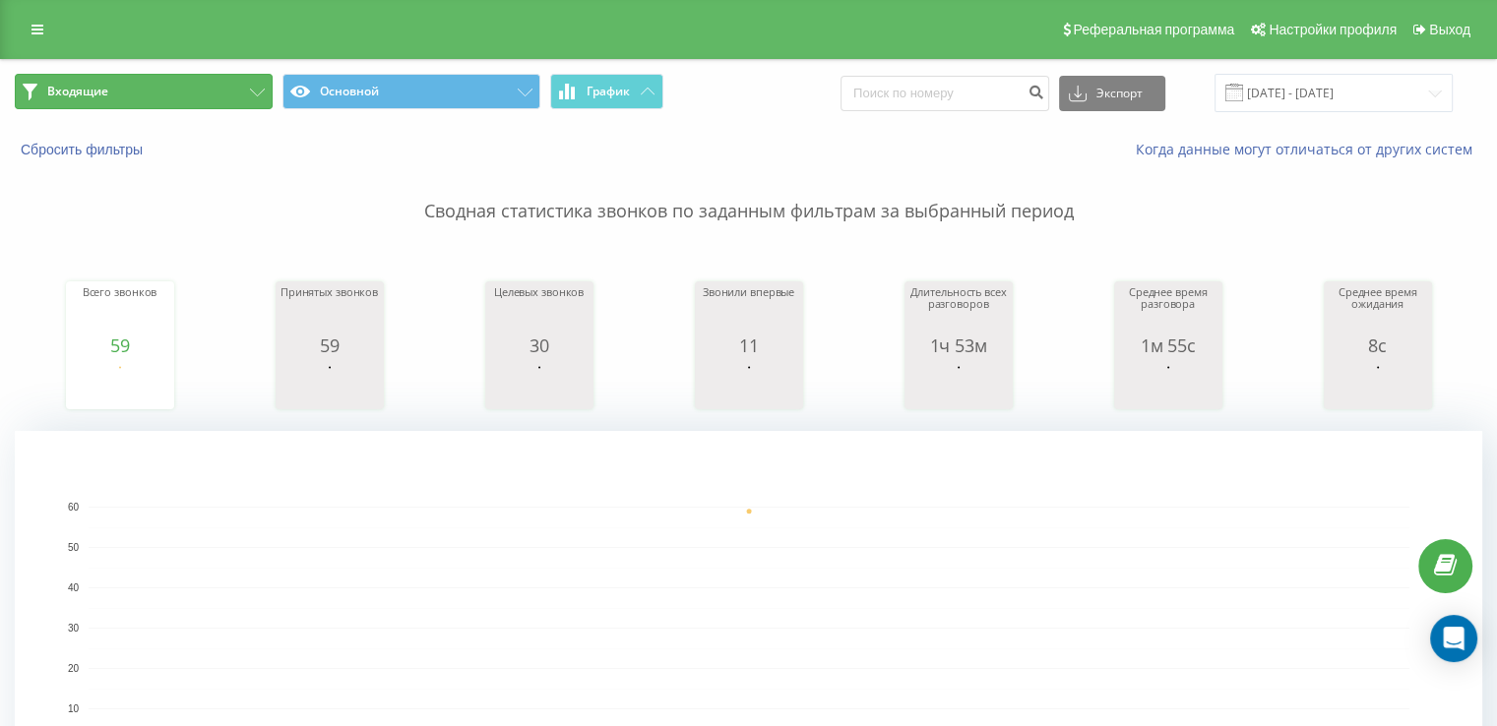
click at [125, 79] on button "Входящие" at bounding box center [144, 91] width 258 height 35
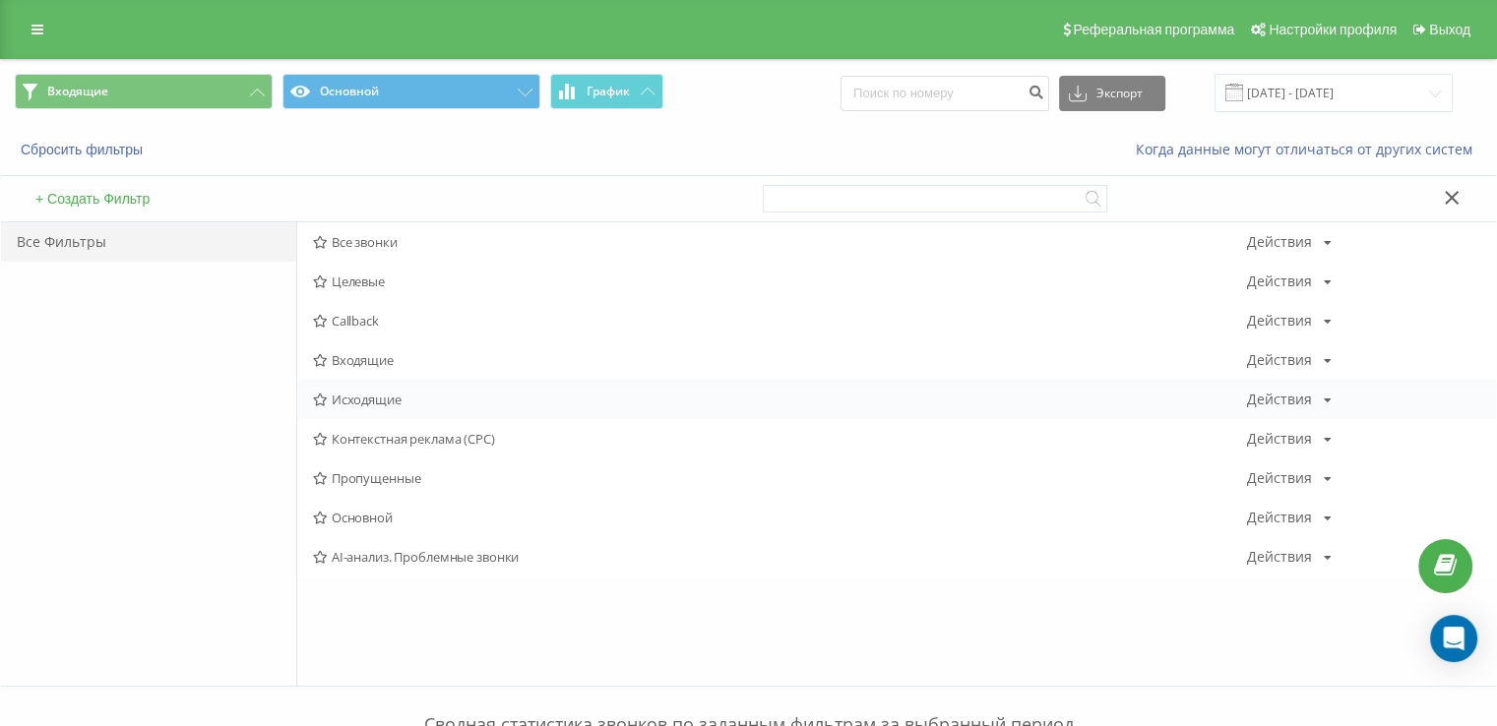
click at [399, 409] on div "Исходящие Действия Редактировать Копировать Удалить По умолчанию Поделиться" at bounding box center [896, 399] width 1199 height 39
click at [398, 410] on div "Исходящие Действия Редактировать Копировать Удалить По умолчанию Поделиться" at bounding box center [896, 399] width 1199 height 39
click at [400, 405] on div "Исходящие Действия Редактировать Копировать Удалить По умолчанию Поделиться" at bounding box center [896, 399] width 1199 height 39
click at [410, 394] on span "Исходящие" at bounding box center [780, 400] width 934 height 14
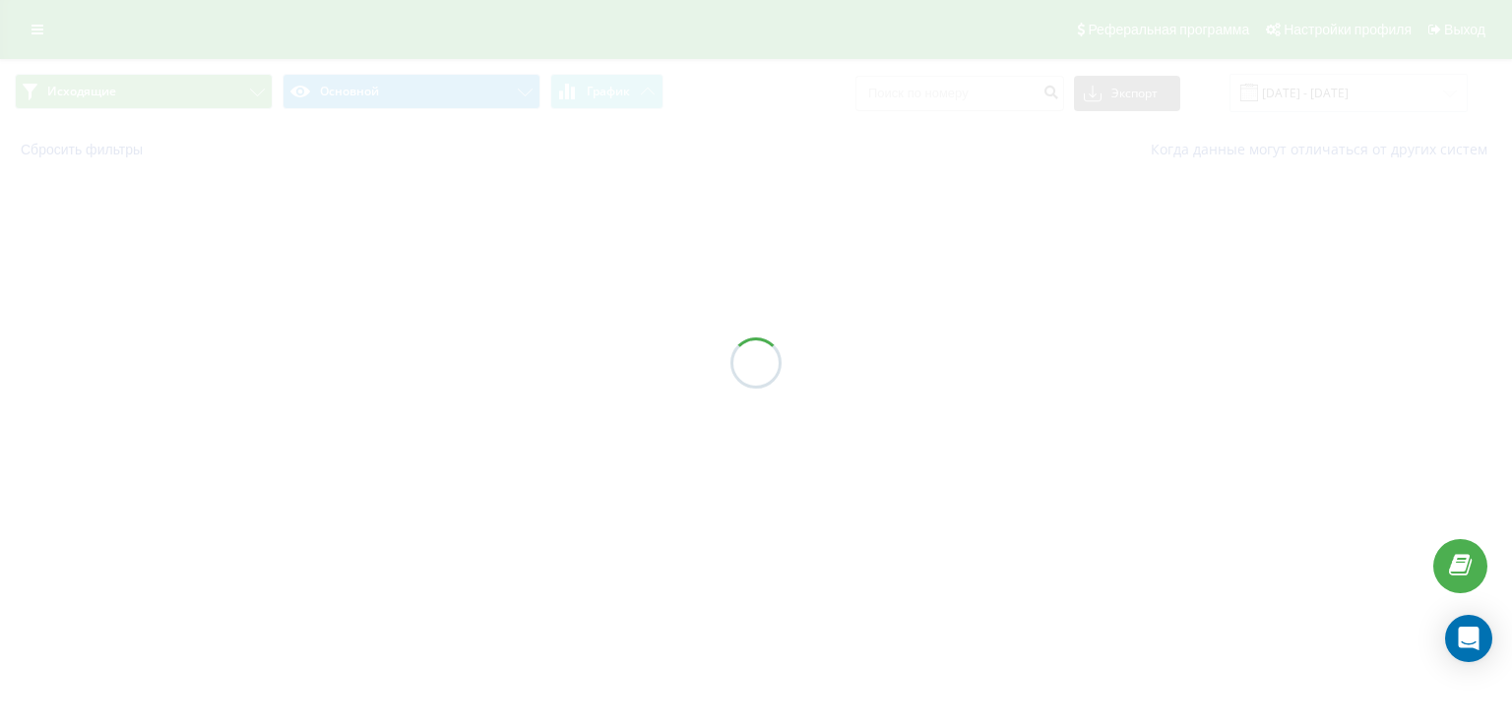
click at [410, 394] on div at bounding box center [756, 363] width 1512 height 726
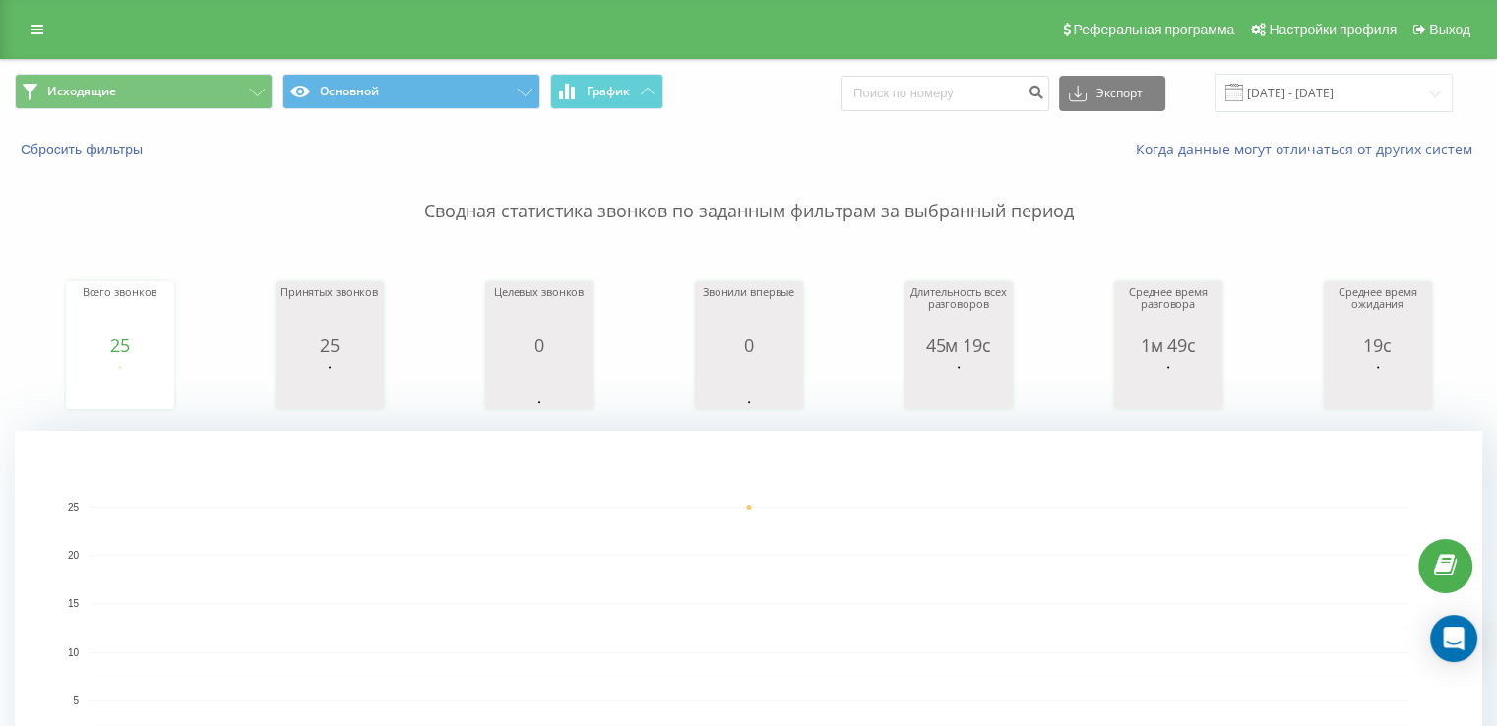
click at [89, 71] on div "Исходящие Основной График Экспорт .csv .xls .xlsx [DATE] - [DATE]" at bounding box center [748, 93] width 1495 height 66
click at [104, 96] on span "Исходящие" at bounding box center [81, 92] width 69 height 16
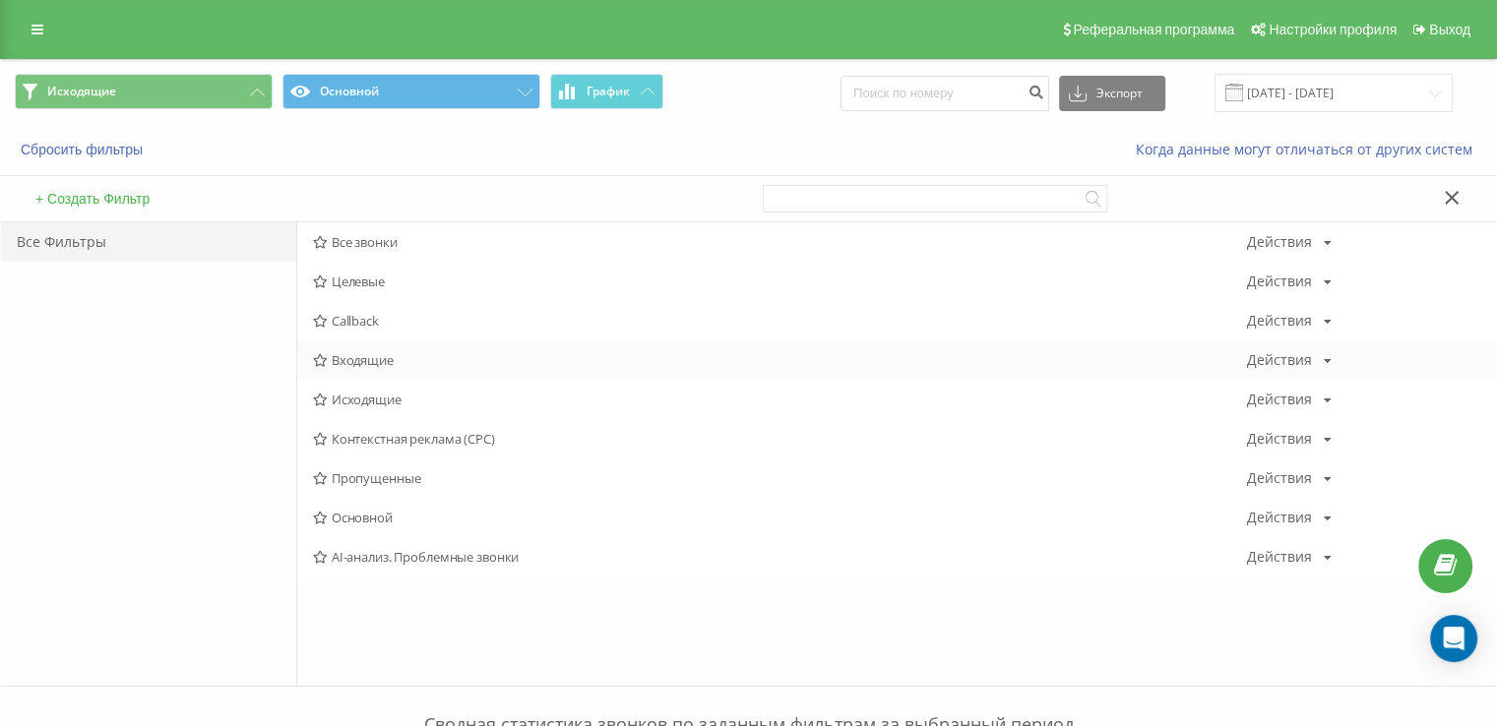
click at [406, 363] on span "Входящие" at bounding box center [780, 360] width 934 height 14
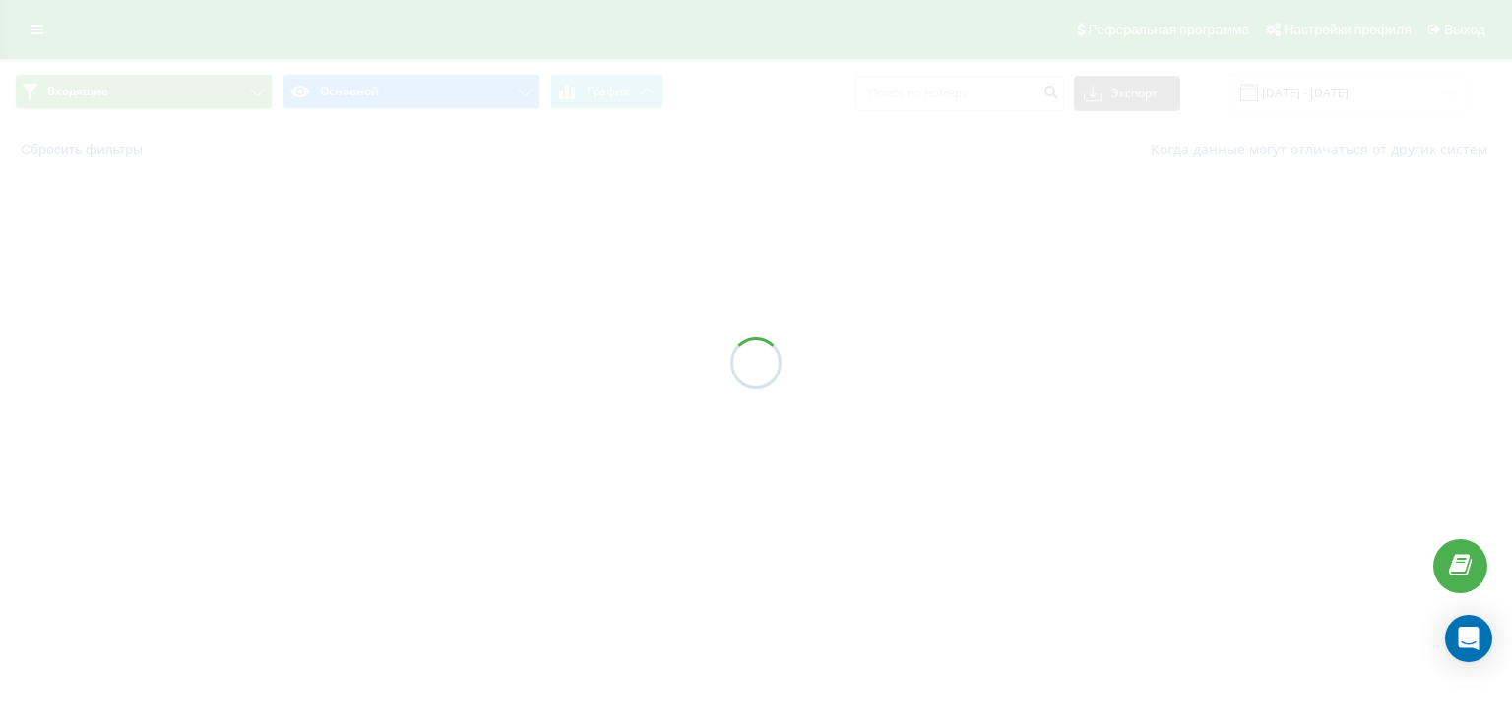
click at [406, 363] on div at bounding box center [756, 363] width 1512 height 726
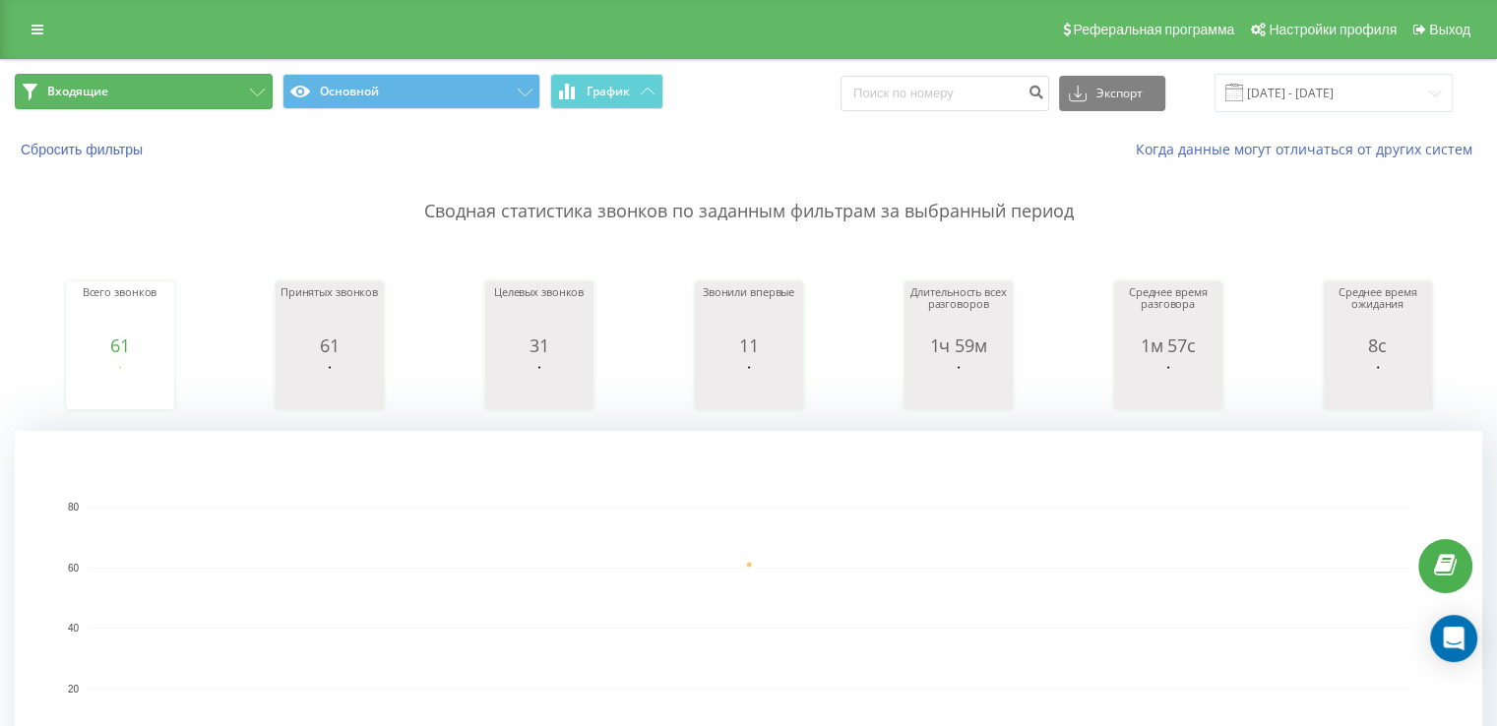
click at [61, 88] on span "Входящие" at bounding box center [77, 92] width 61 height 16
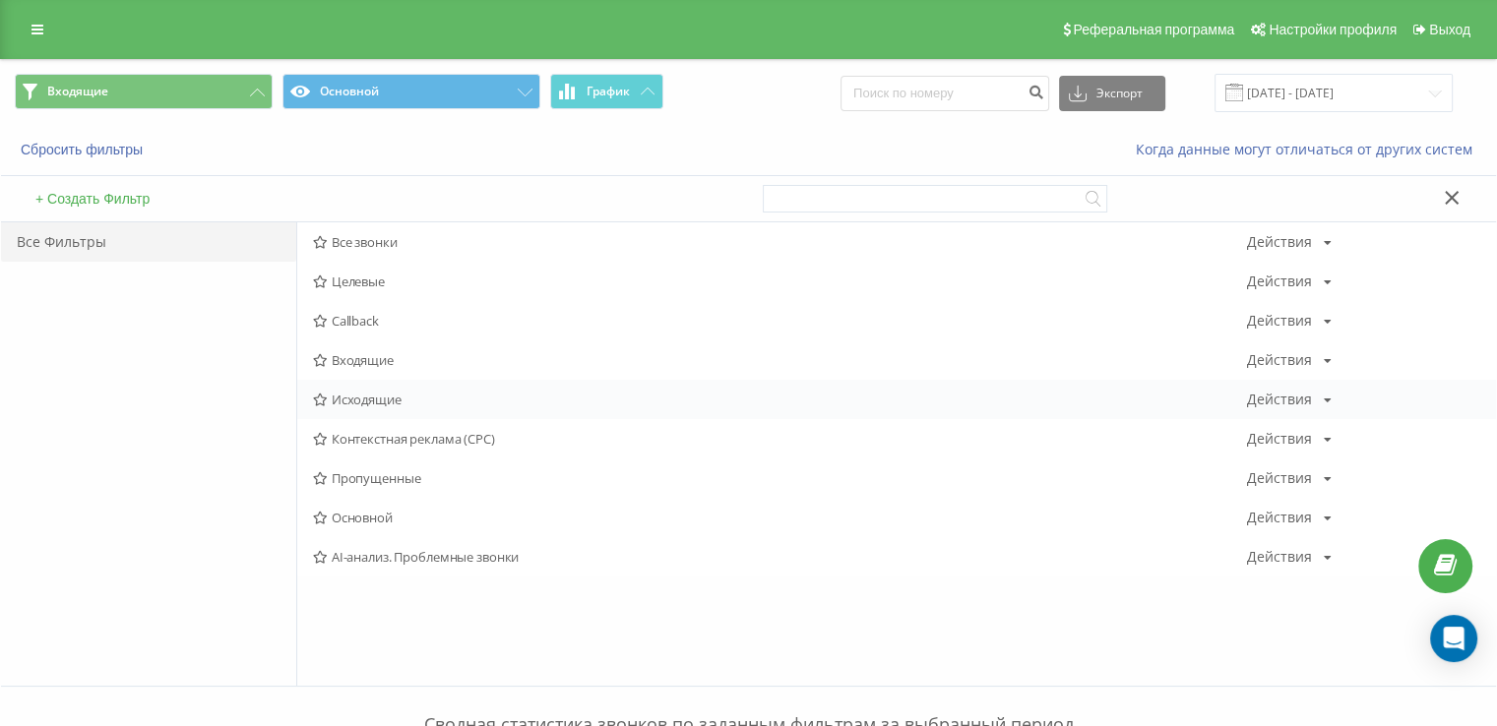
click at [371, 405] on span "Исходящие" at bounding box center [780, 400] width 934 height 14
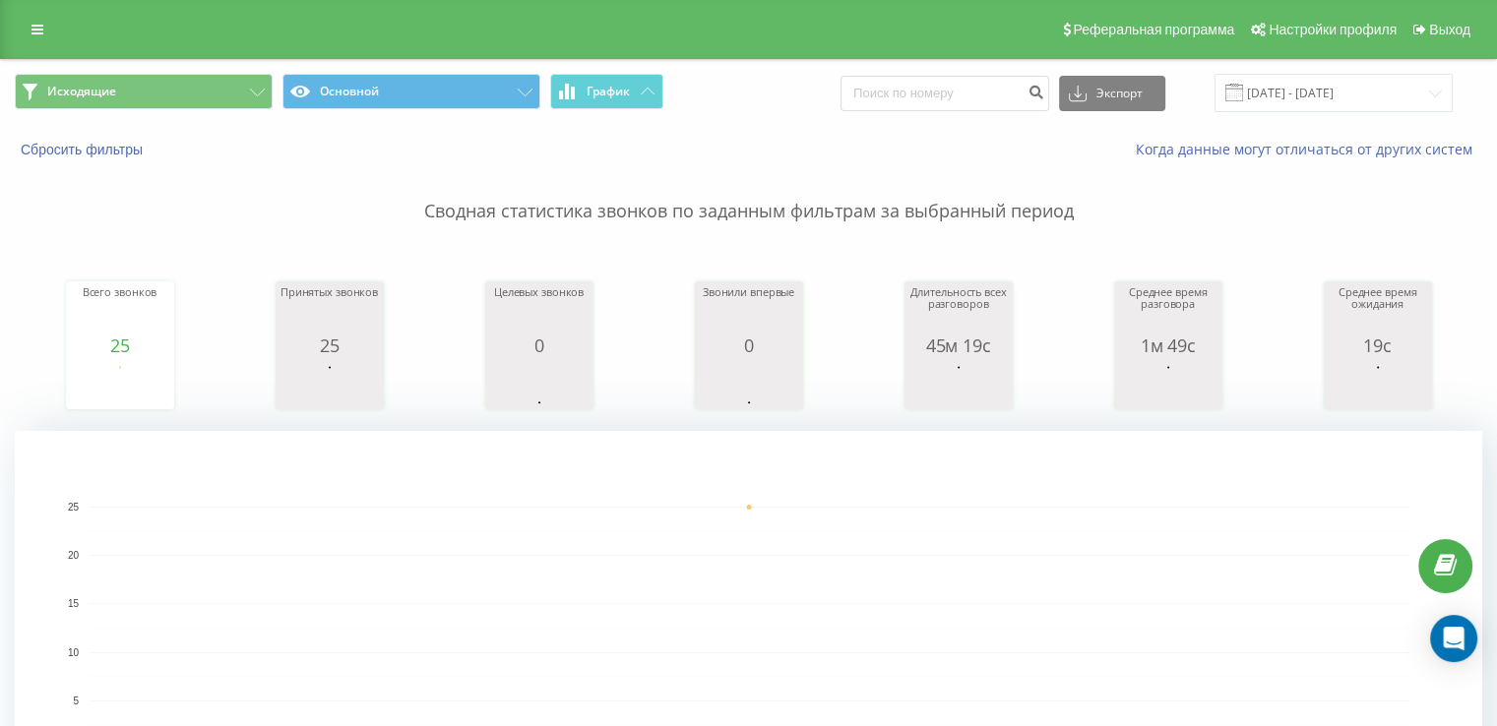
click at [59, 265] on div "Всего звонков 25 date totalCalls [DATE] [PHONE_NUMBER][DATE] Принятых звонков 2…" at bounding box center [749, 326] width 1468 height 169
click at [43, 222] on p "Сводная статистика звонков по заданным фильтрам за выбранный период" at bounding box center [749, 191] width 1468 height 65
click at [110, 99] on button "Исходящие" at bounding box center [144, 91] width 258 height 35
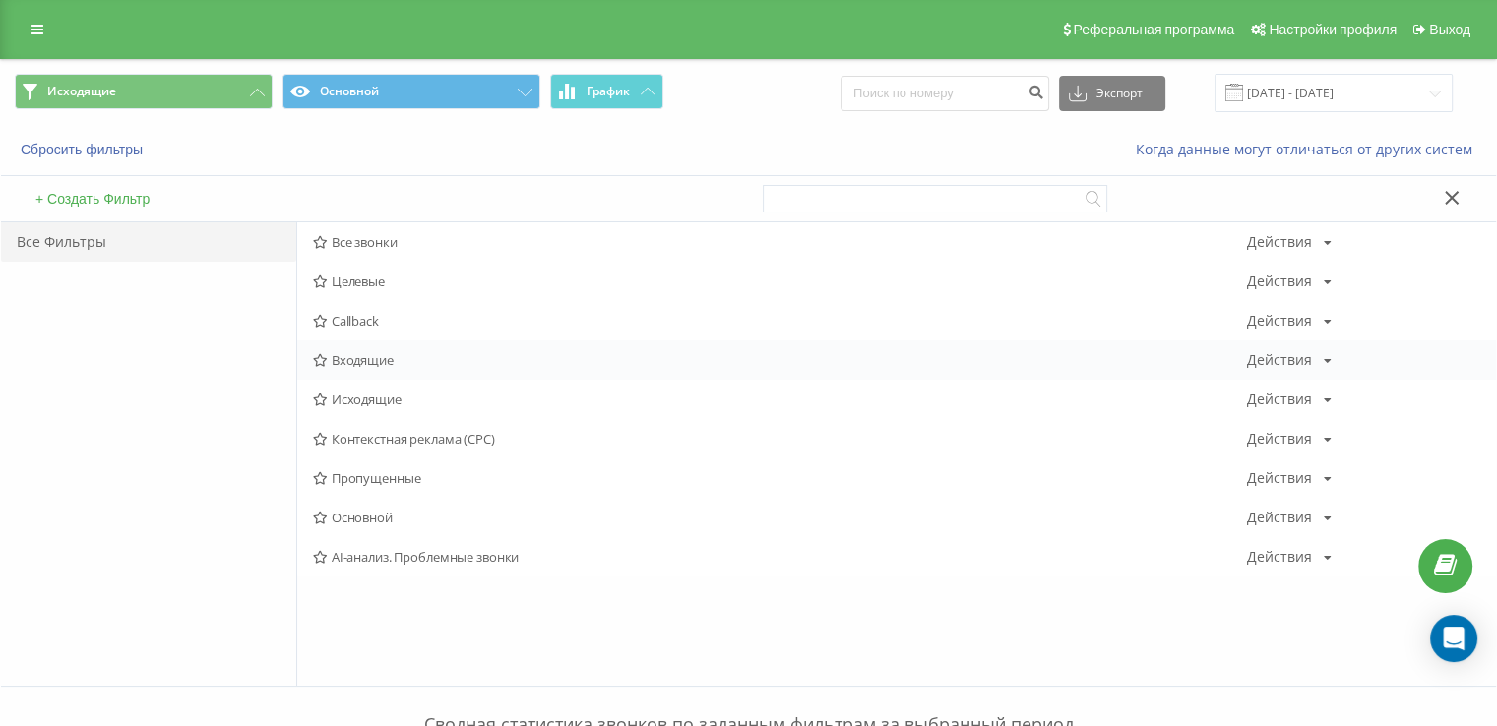
click at [379, 377] on div "Входящие Действия Редактировать Копировать Удалить По умолчанию Поделиться" at bounding box center [896, 360] width 1199 height 39
click at [382, 368] on div "Входящие Действия Редактировать Копировать Удалить По умолчанию Поделиться" at bounding box center [896, 360] width 1199 height 39
click at [386, 358] on span "Входящие" at bounding box center [780, 360] width 934 height 14
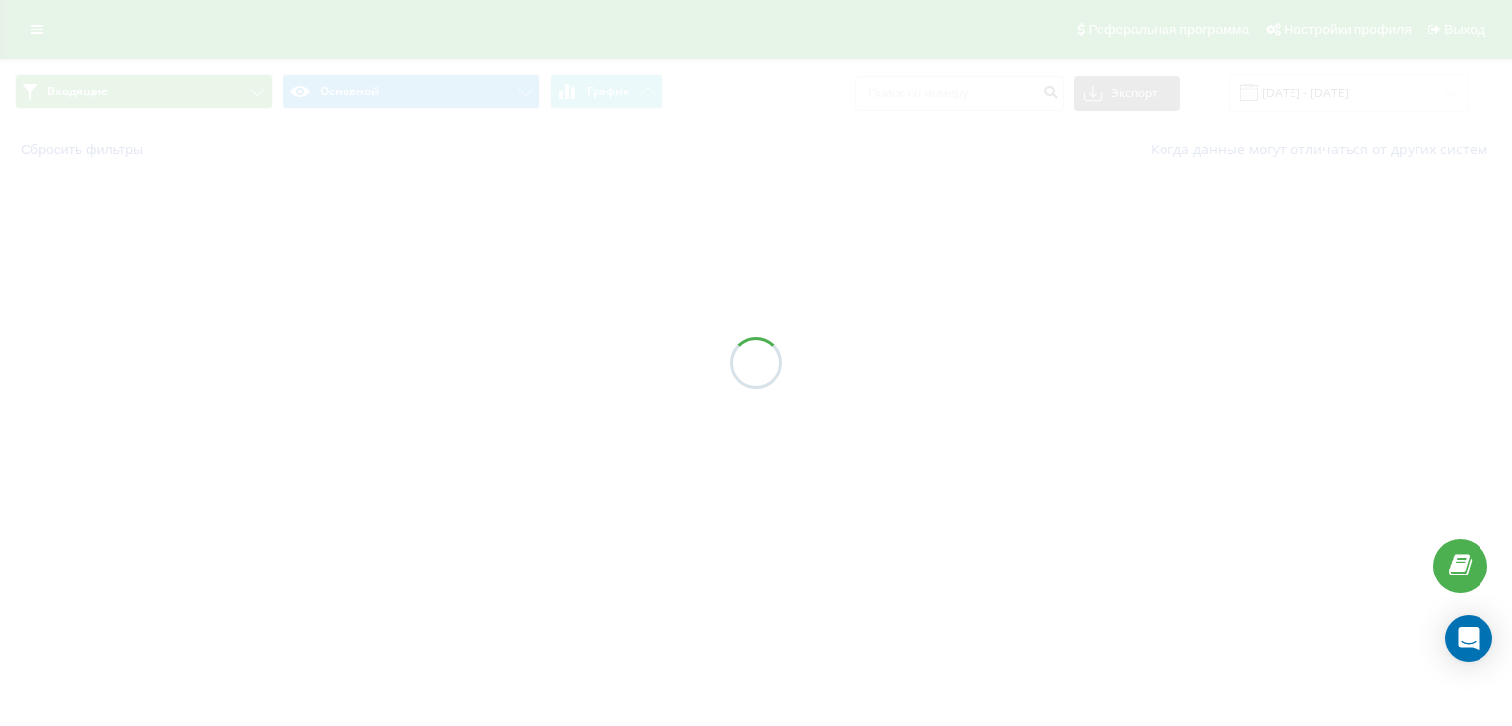
click at [386, 355] on div at bounding box center [756, 363] width 1512 height 726
click at [386, 349] on div at bounding box center [756, 363] width 1512 height 726
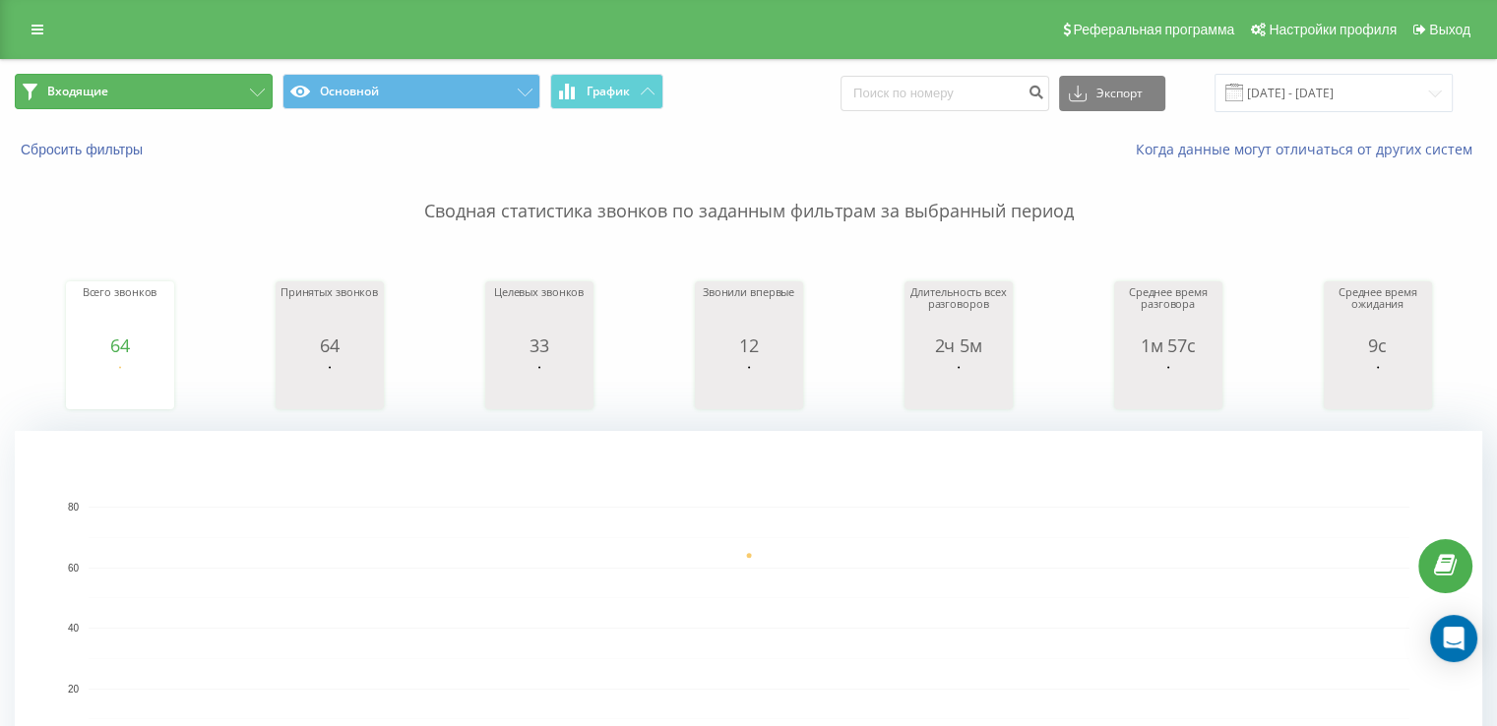
click at [107, 81] on button "Входящие" at bounding box center [144, 91] width 258 height 35
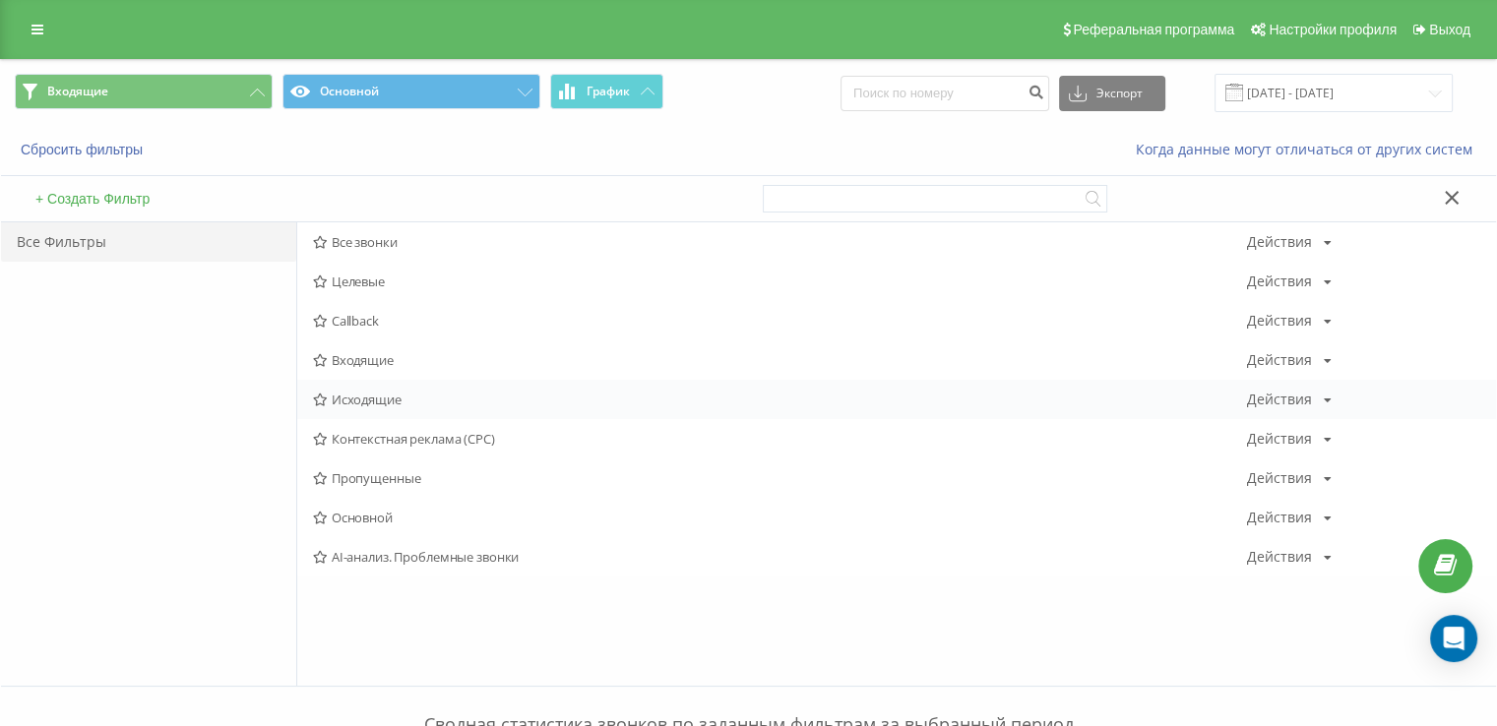
click at [378, 389] on div "Исходящие Действия Редактировать Копировать Удалить По умолчанию Поделиться" at bounding box center [896, 399] width 1199 height 39
click at [378, 395] on span "Исходящие" at bounding box center [780, 400] width 934 height 14
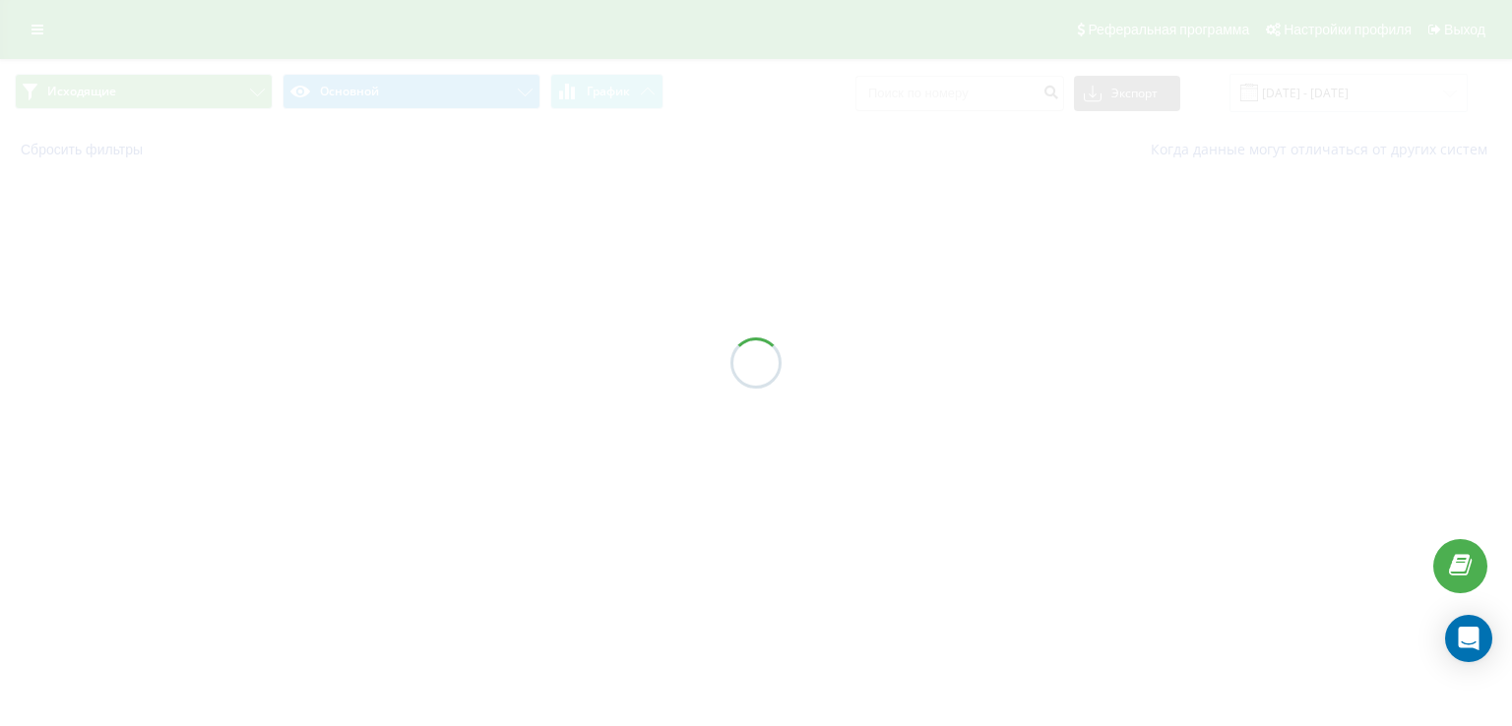
click at [376, 405] on div at bounding box center [756, 363] width 1512 height 726
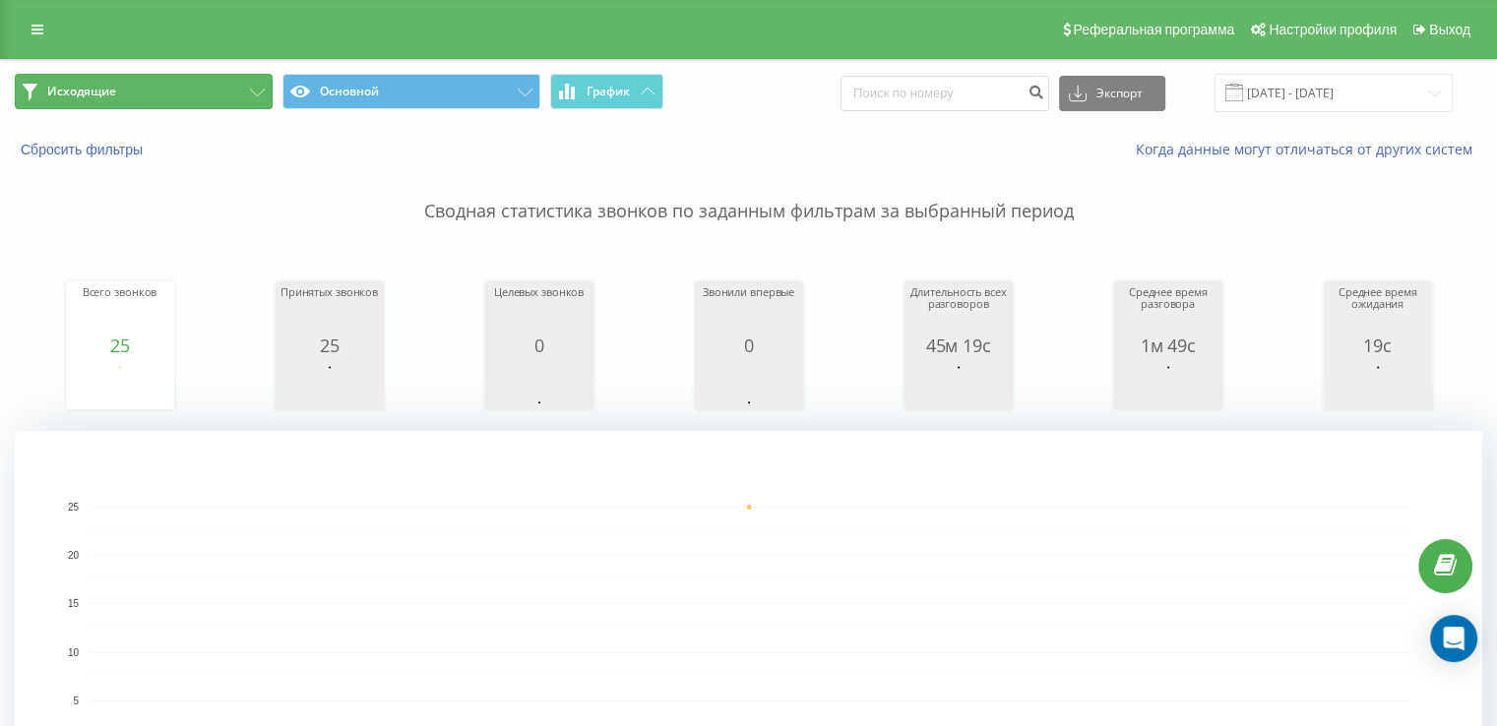
click at [164, 95] on button "Исходящие" at bounding box center [144, 91] width 258 height 35
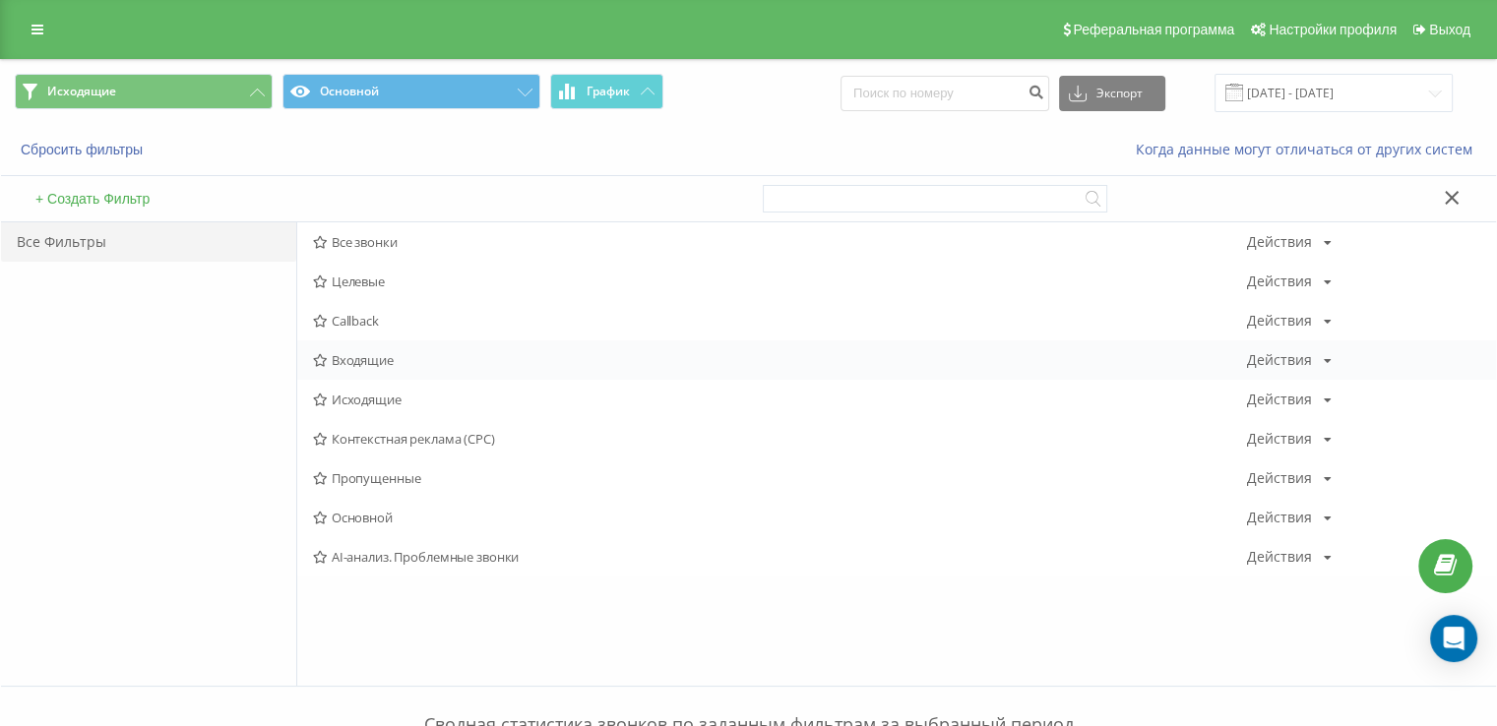
click at [386, 366] on span "Входящие" at bounding box center [780, 360] width 934 height 14
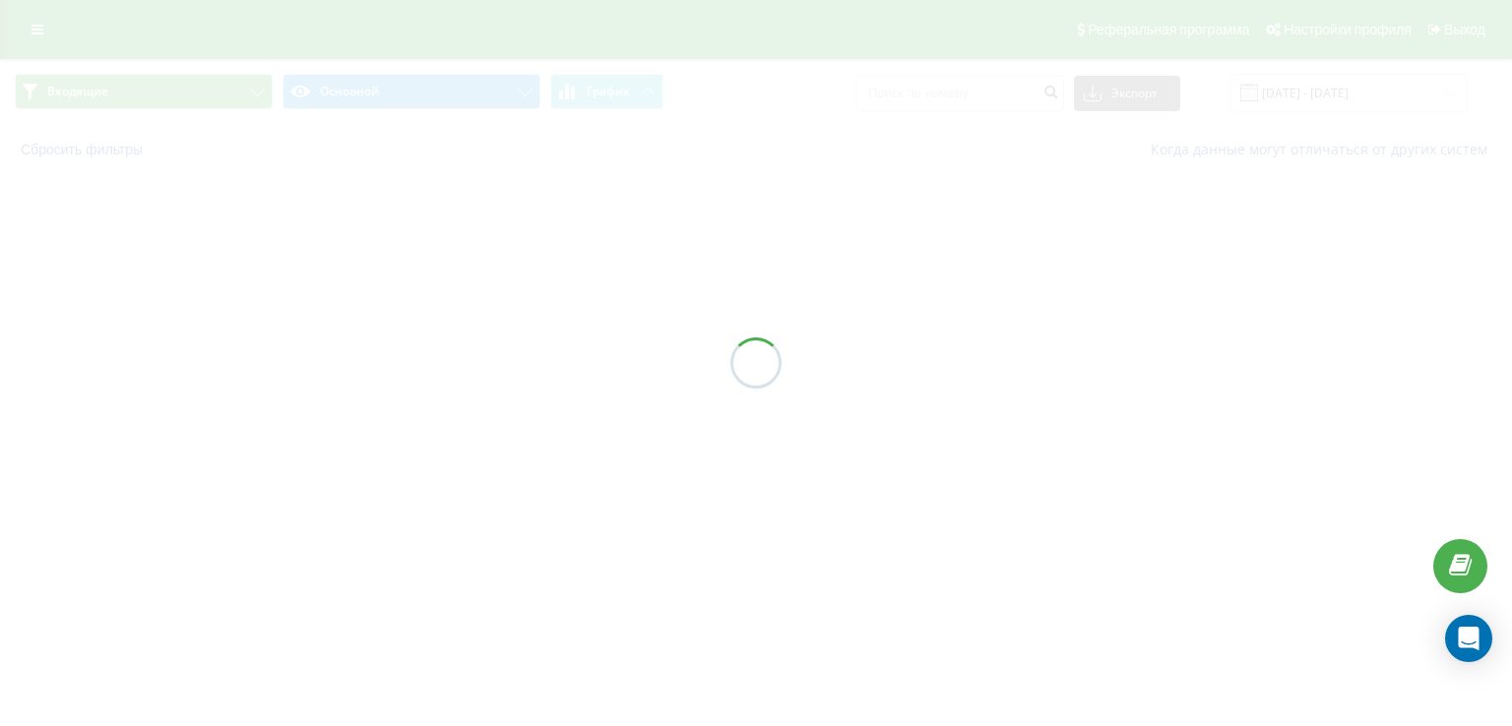
click at [386, 367] on div at bounding box center [756, 363] width 1512 height 726
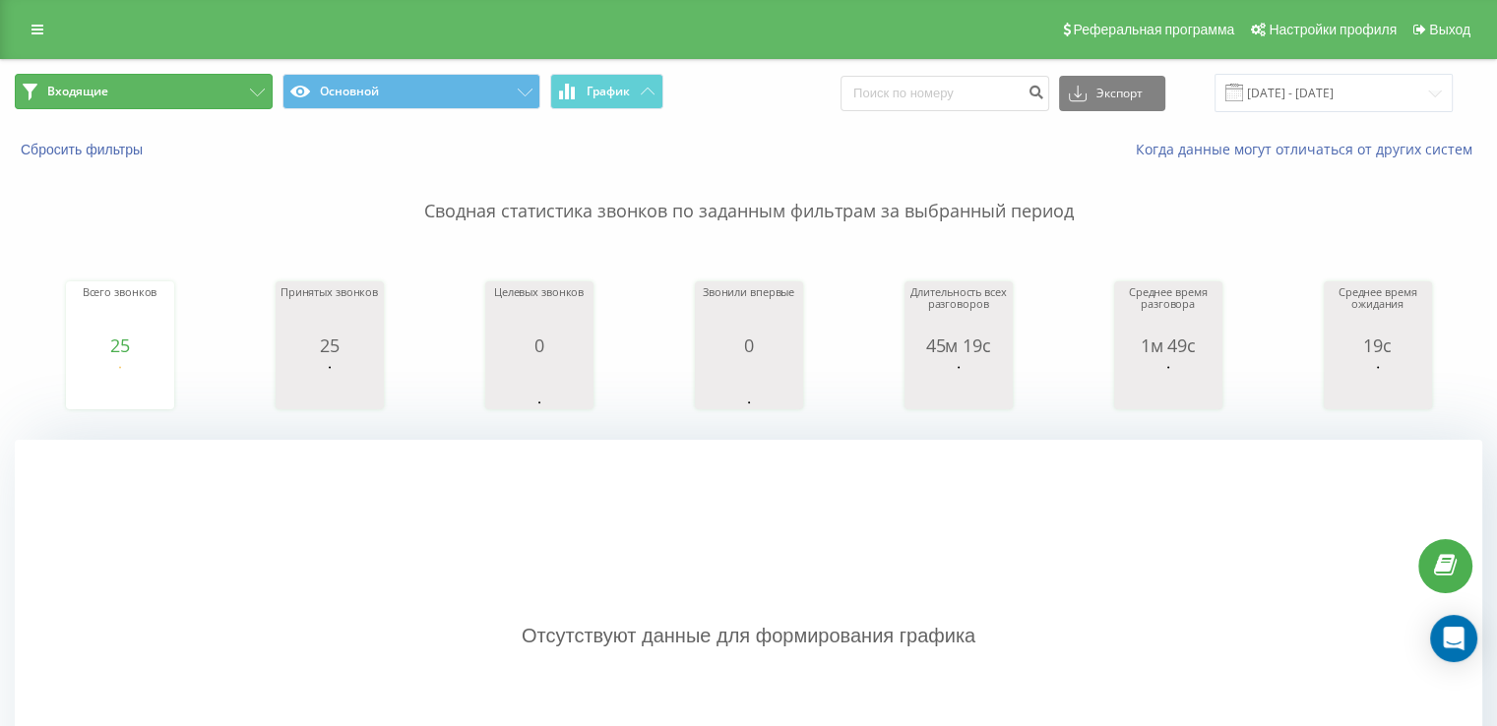
click at [203, 80] on button "Входящие" at bounding box center [144, 91] width 258 height 35
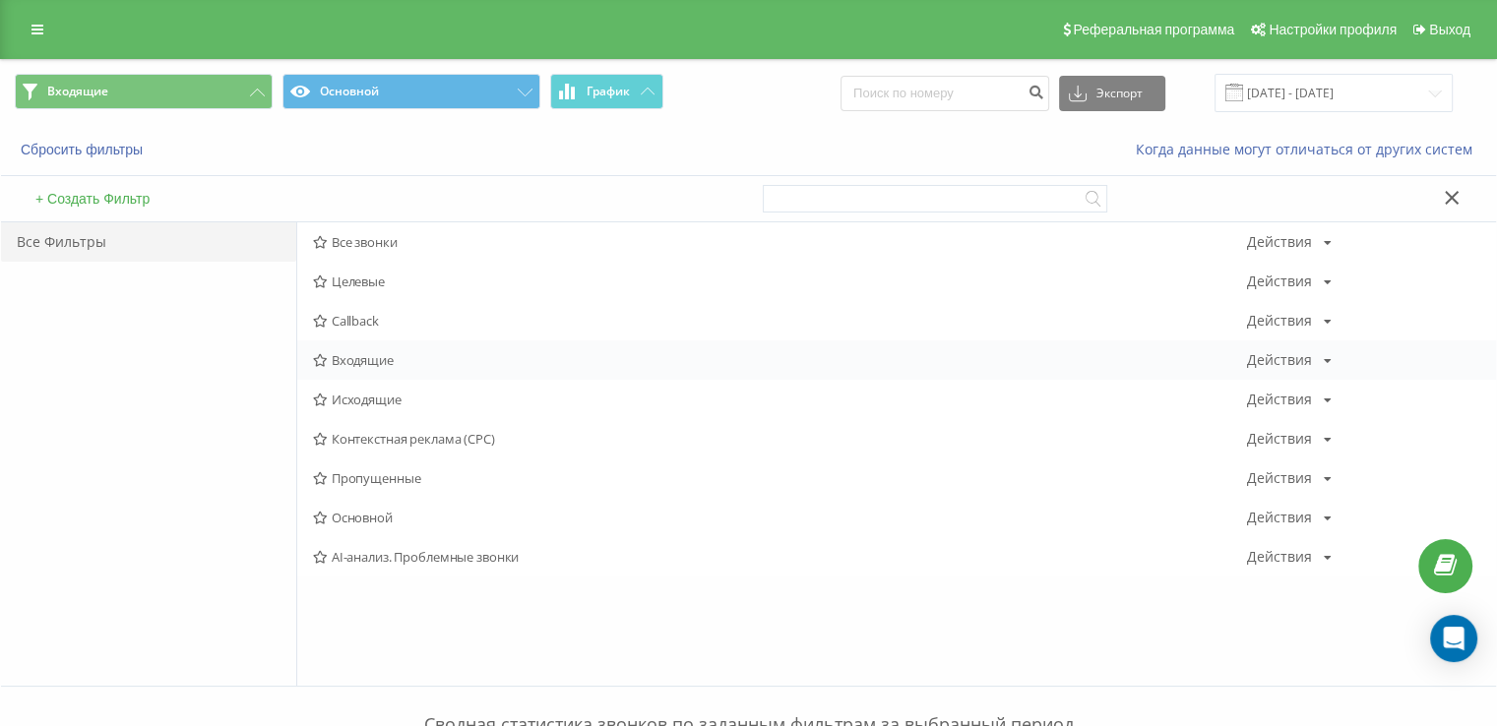
click at [458, 347] on div "Входящие Действия Редактировать Копировать Удалить По умолчанию Поделиться" at bounding box center [896, 360] width 1199 height 39
click at [449, 359] on span "Входящие" at bounding box center [780, 360] width 934 height 14
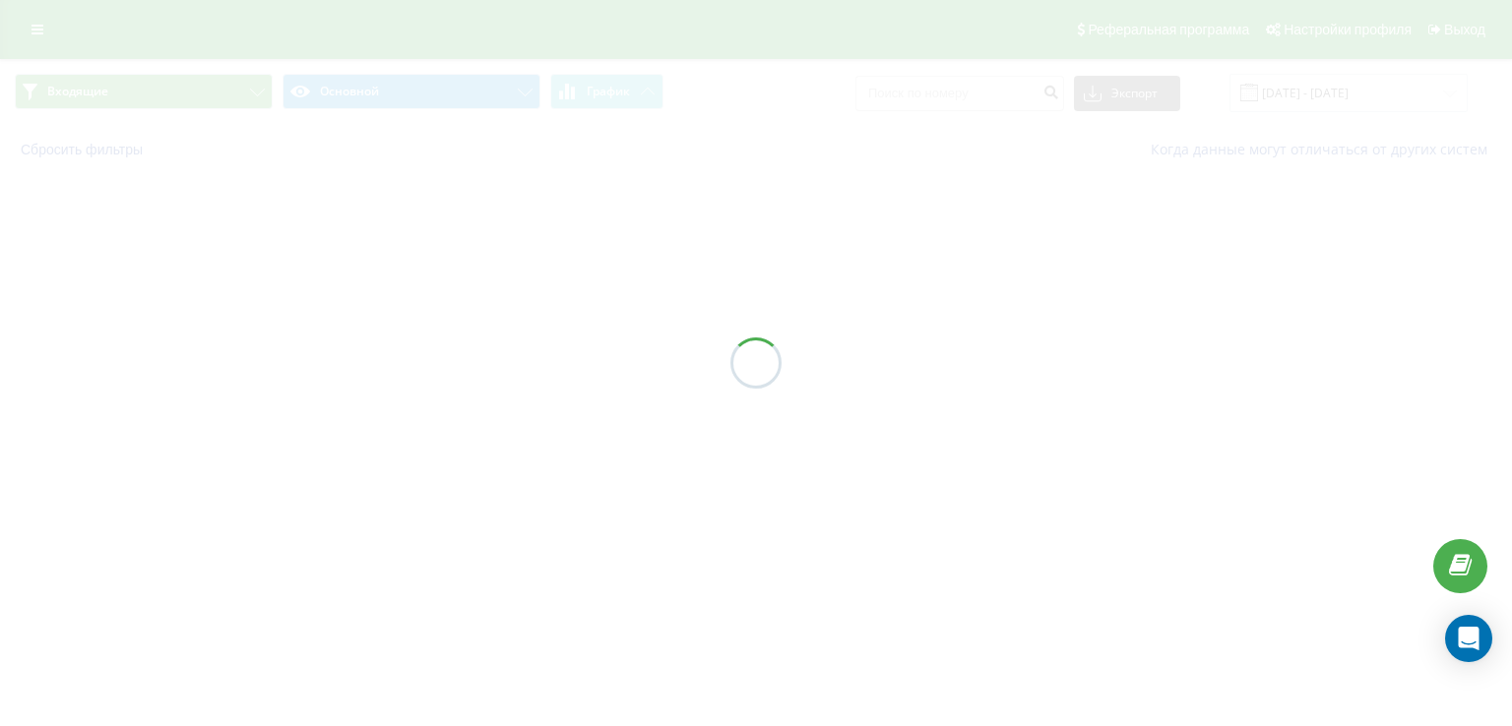
click at [449, 359] on div at bounding box center [756, 363] width 1512 height 726
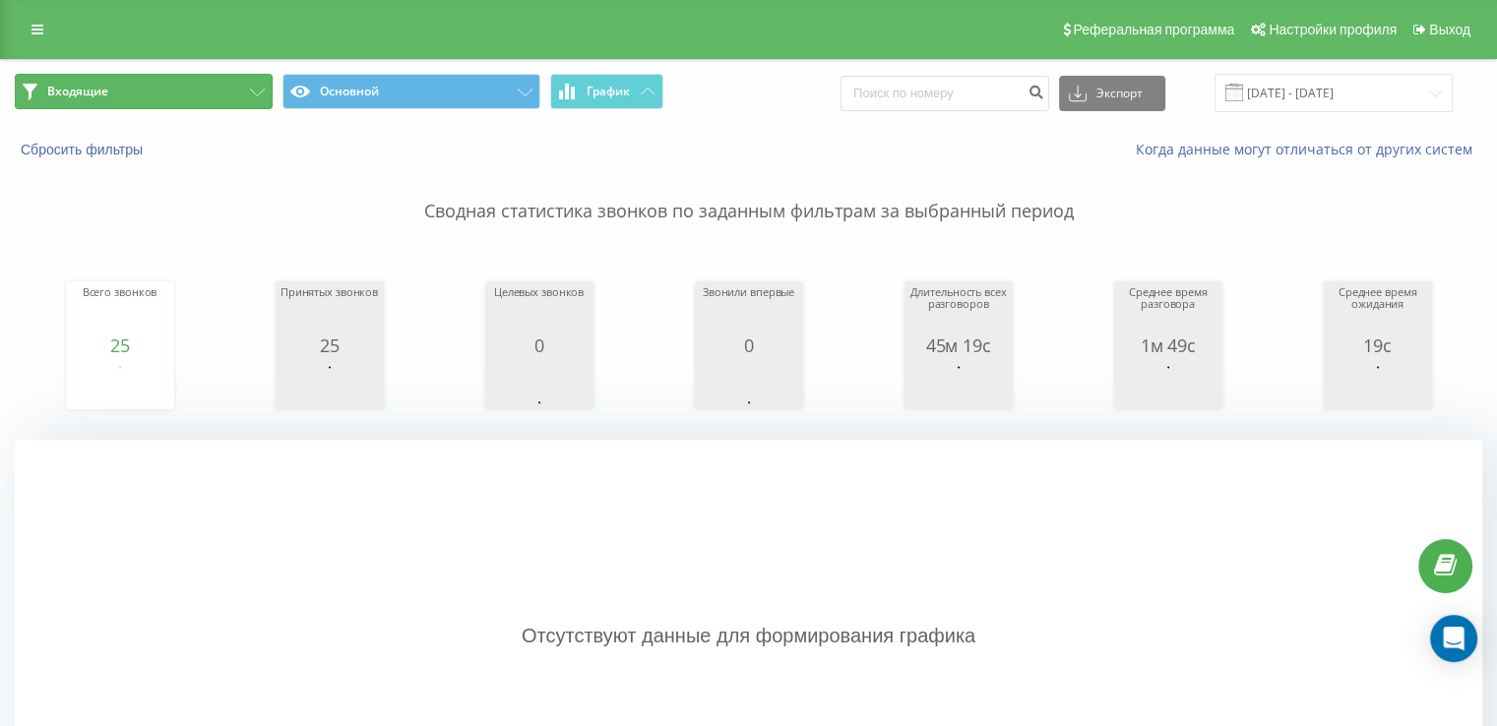
click at [137, 88] on button "Входящие" at bounding box center [144, 91] width 258 height 35
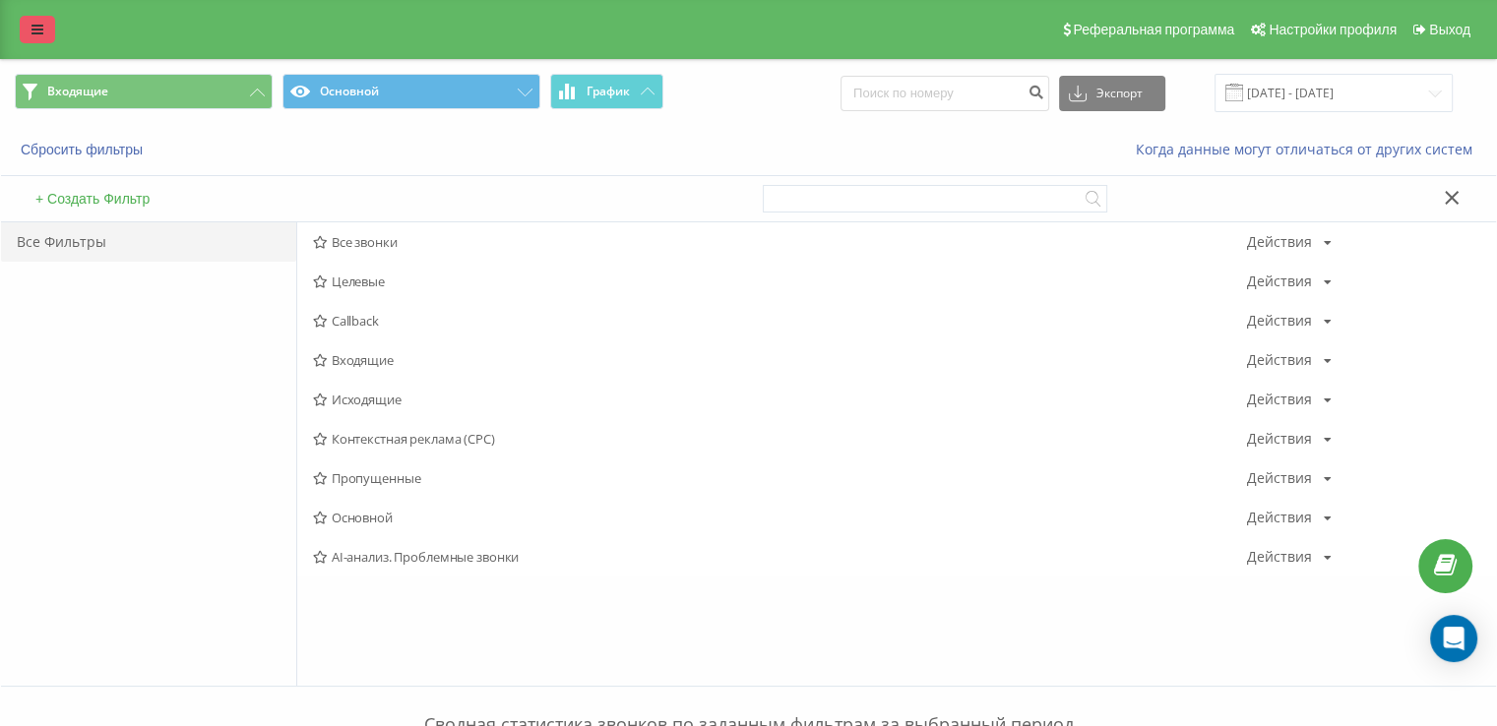
click at [39, 31] on icon at bounding box center [38, 30] width 12 height 14
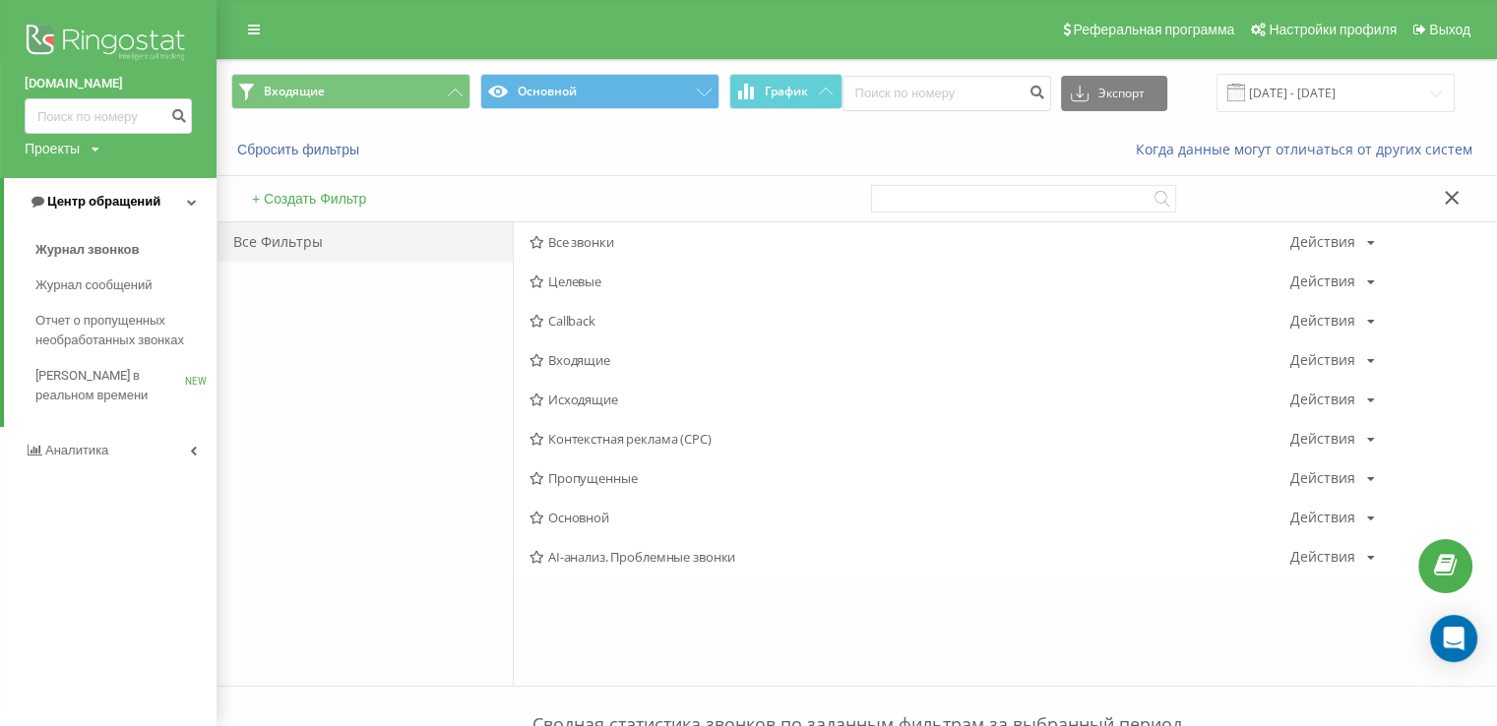
click at [112, 198] on span "Центр обращений" at bounding box center [103, 201] width 113 height 15
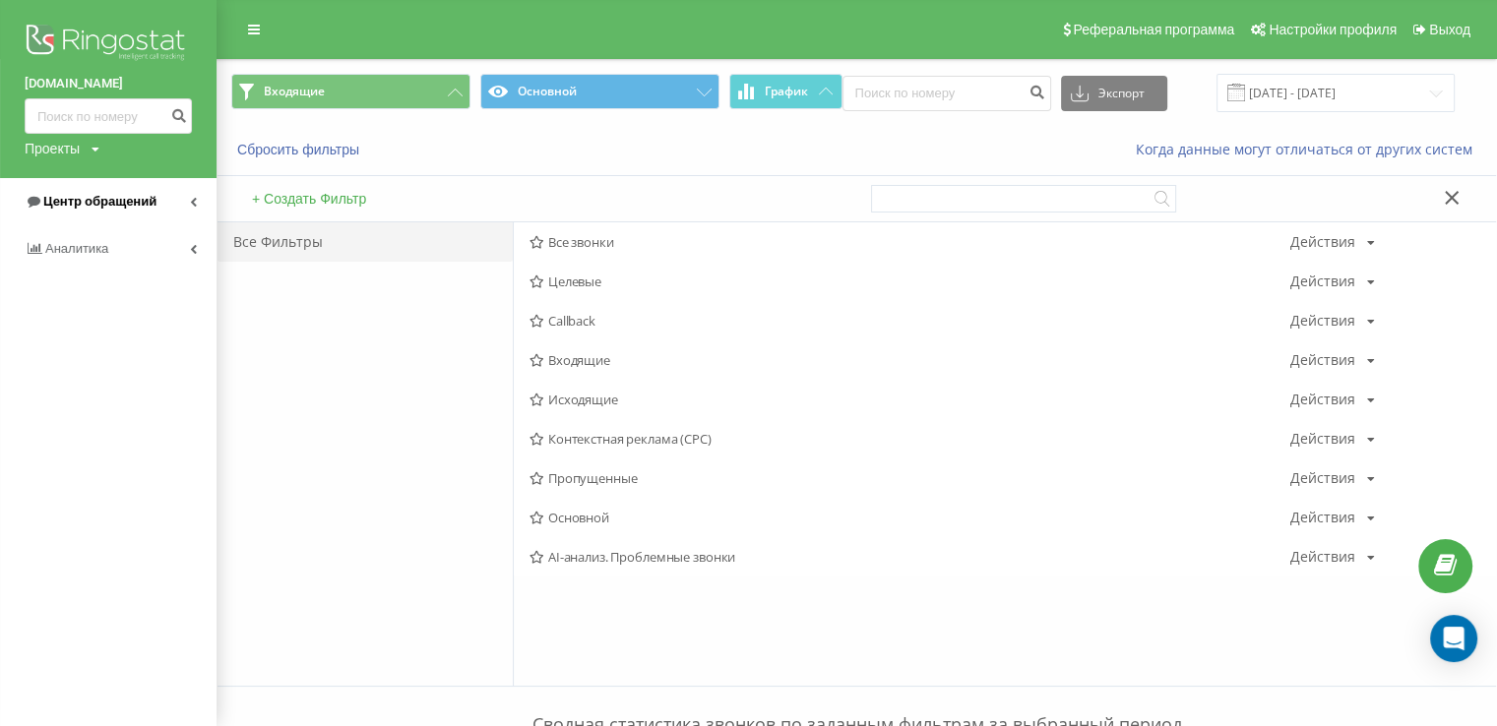
click at [98, 206] on span "Центр обращений" at bounding box center [99, 201] width 113 height 15
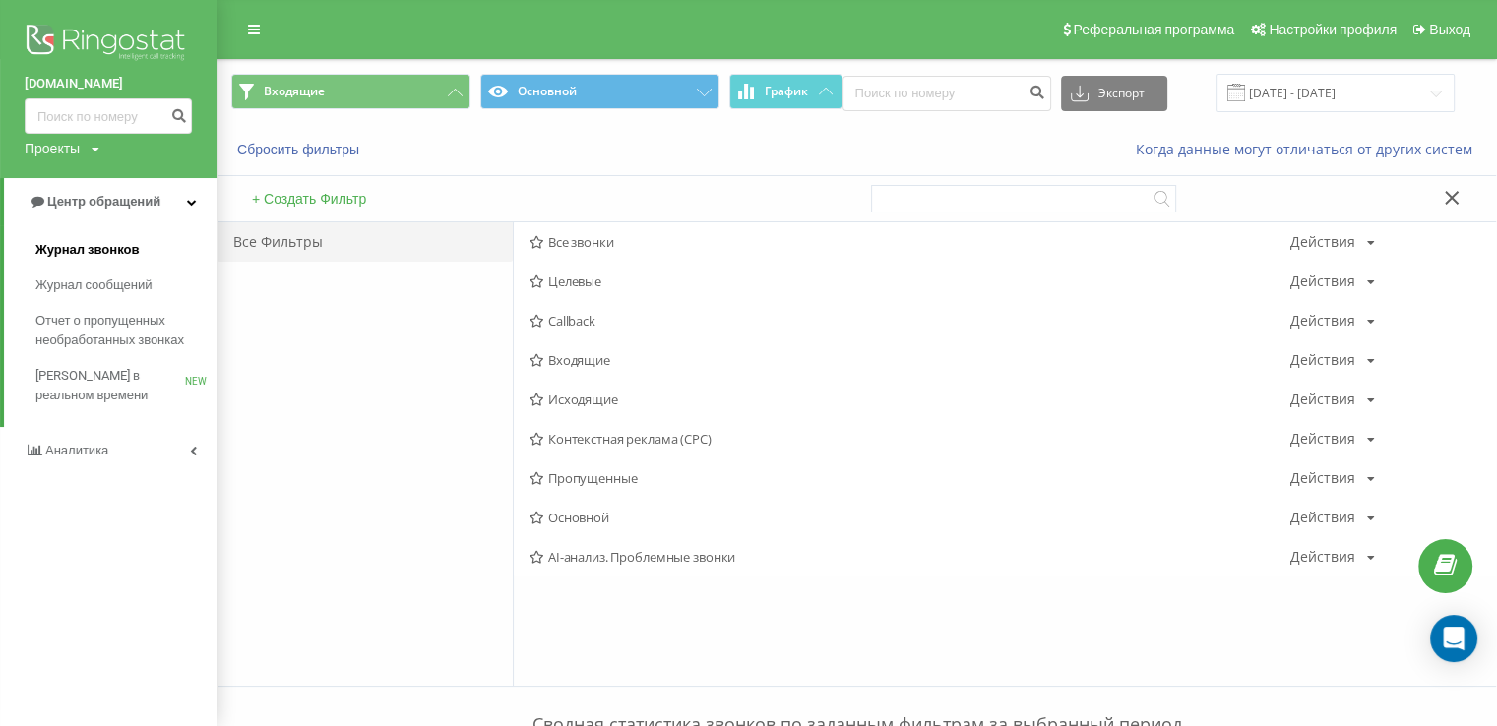
click at [102, 253] on span "Журнал звонков" at bounding box center [86, 250] width 103 height 20
click at [635, 362] on span "Входящие" at bounding box center [910, 360] width 761 height 14
